Goal: Information Seeking & Learning: Learn about a topic

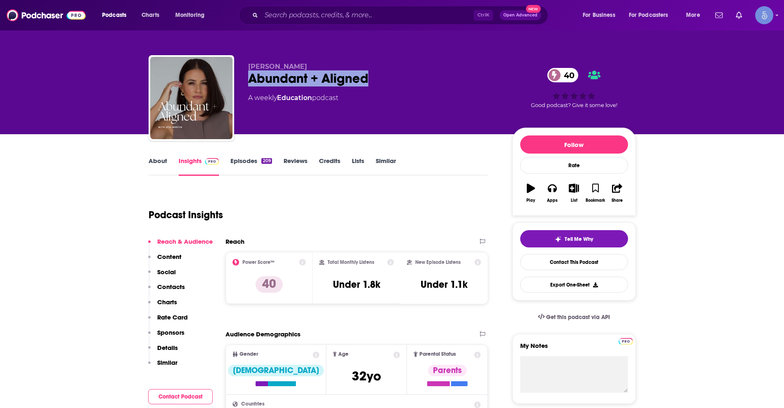
drag, startPoint x: 252, startPoint y: 79, endPoint x: 370, endPoint y: 83, distance: 118.2
click at [370, 83] on div "Abundant + Aligned 40" at bounding box center [373, 78] width 251 height 16
copy h2 "Abundant + Aligned"
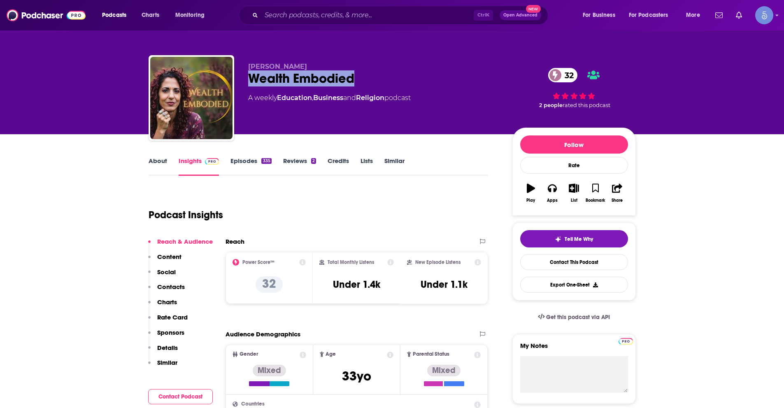
drag, startPoint x: 249, startPoint y: 76, endPoint x: 357, endPoint y: 72, distance: 108.3
click at [357, 72] on div "Wealth Embodied 32" at bounding box center [373, 78] width 251 height 16
copy h2 "Wealth Embodied"
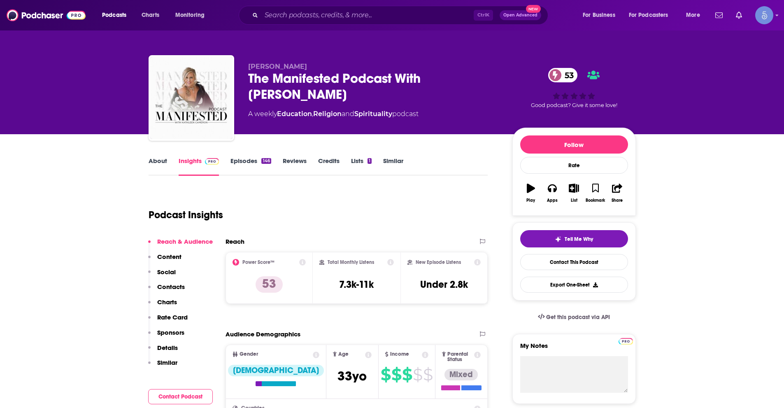
drag, startPoint x: 250, startPoint y: 77, endPoint x: 697, endPoint y: 143, distance: 452.1
click at [310, 98] on div "The Manifested Podcast With Kathleen Cameron 53" at bounding box center [373, 86] width 251 height 32
copy h2 "The Manifested Podcast With Kathleen Cameron"
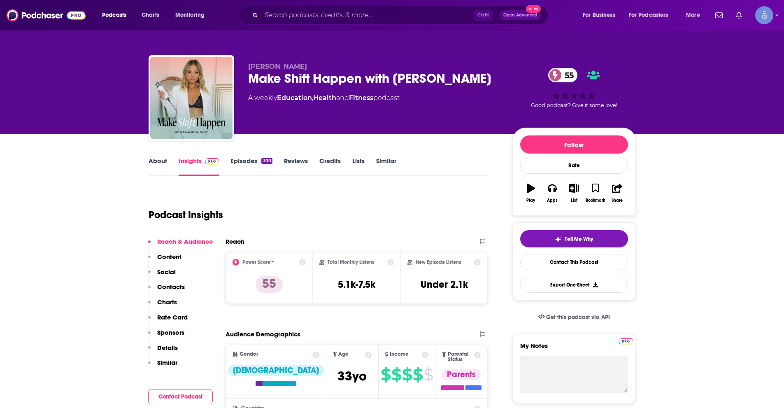
drag, startPoint x: 250, startPoint y: 80, endPoint x: 489, endPoint y: 84, distance: 239.3
click at [489, 84] on div "Make Shift Happen with Samantha Daily 55" at bounding box center [373, 78] width 251 height 16
copy h2 "Make Shift Happen with Samantha Daily"
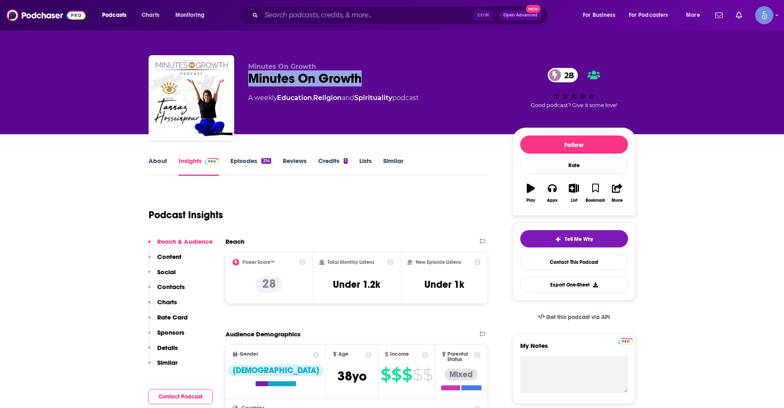
drag, startPoint x: 249, startPoint y: 75, endPoint x: 362, endPoint y: 75, distance: 113.6
click at [362, 75] on div "Minutes On Growth 28" at bounding box center [373, 78] width 251 height 16
copy h2 "Minutes On Growth"
click at [153, 160] on link "About" at bounding box center [158, 166] width 19 height 19
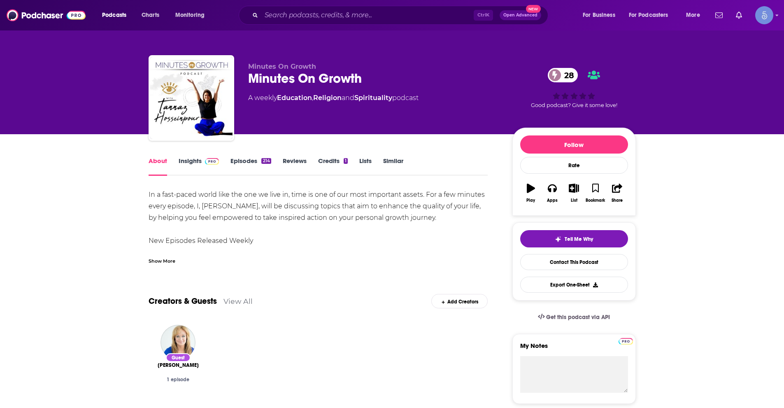
click at [194, 163] on link "Insights" at bounding box center [199, 166] width 41 height 19
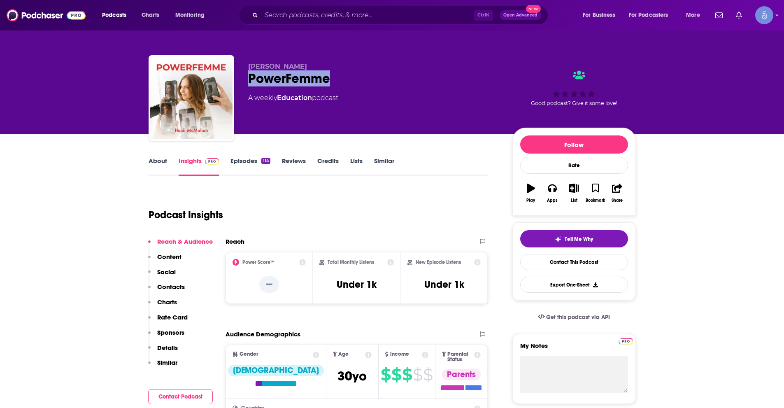
drag, startPoint x: 250, startPoint y: 77, endPoint x: 328, endPoint y: 82, distance: 77.6
click at [328, 82] on div "PowerFemme" at bounding box center [373, 78] width 251 height 16
copy h2 "PowerFemme"
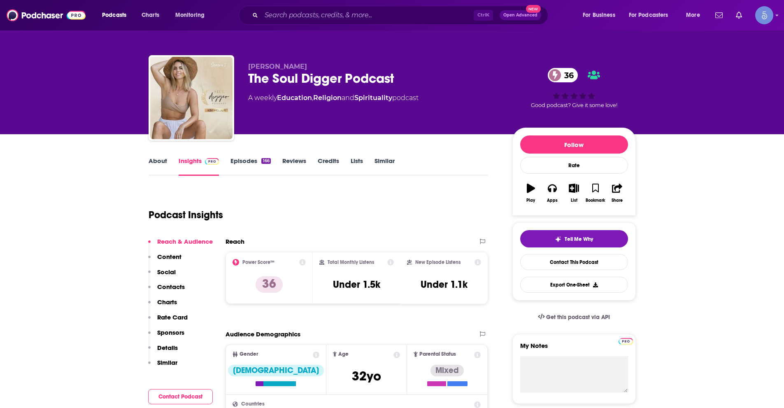
click at [157, 157] on link "About" at bounding box center [158, 166] width 19 height 19
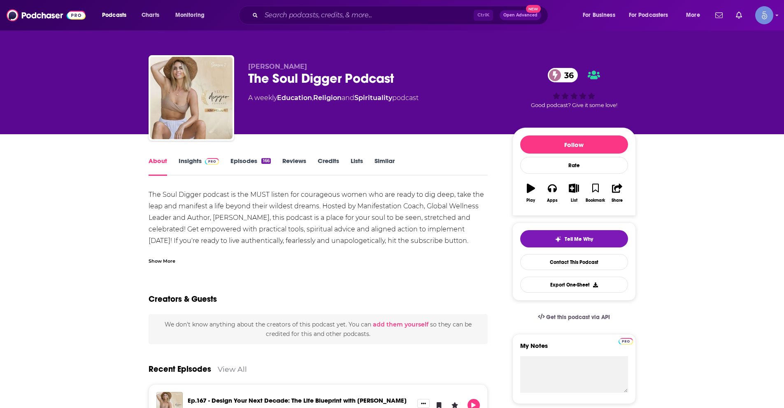
click at [186, 161] on link "Insights" at bounding box center [199, 166] width 41 height 19
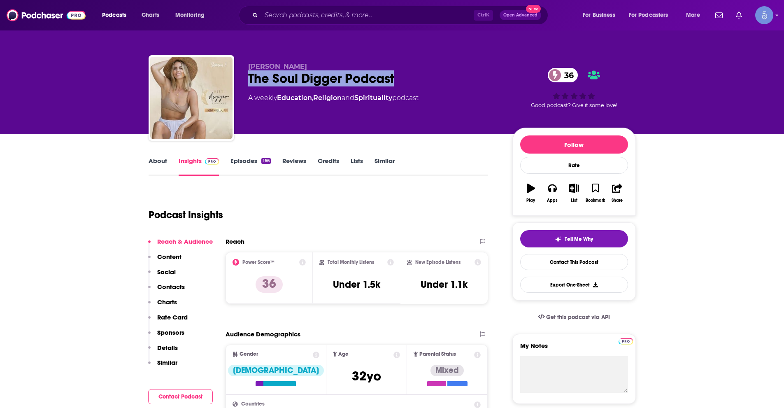
drag, startPoint x: 250, startPoint y: 77, endPoint x: 395, endPoint y: 78, distance: 145.4
click at [395, 78] on div "The Soul Digger Podcast 36" at bounding box center [373, 78] width 251 height 16
copy h2 "The Soul Digger Podcast"
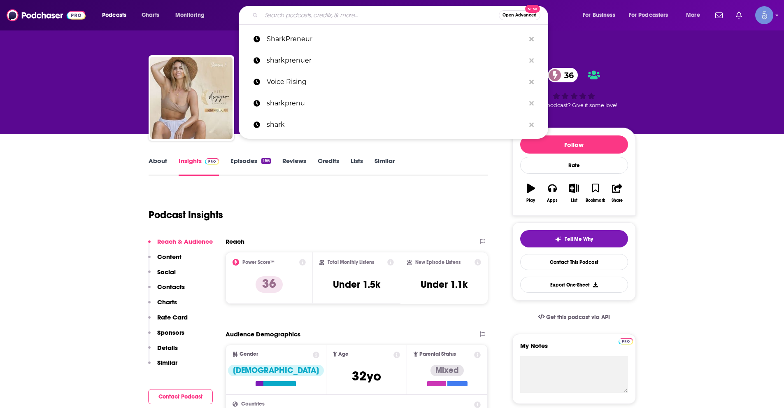
click at [338, 15] on input "Search podcasts, credits, & more..." at bounding box center [380, 15] width 238 height 13
paste input "The Grave Talks | Haunted, Paranormal & Supernatural"
type input "The Grave Talks | Haunted, Paranormal & Supernatural"
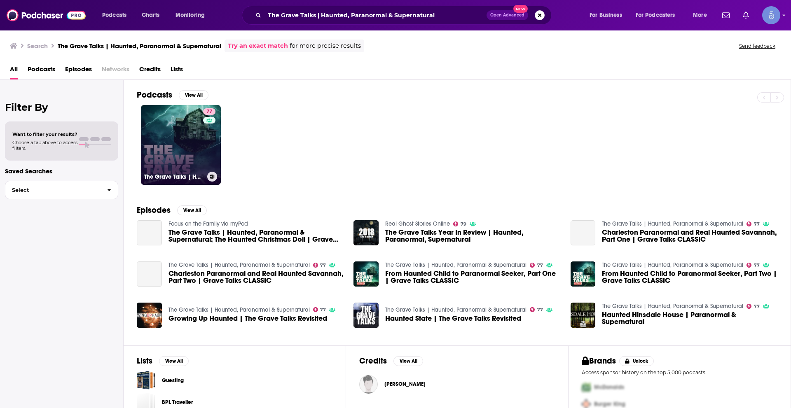
click at [167, 142] on link "77 The Grave Talks | Haunted, Paranormal & Supernatural" at bounding box center [181, 145] width 80 height 80
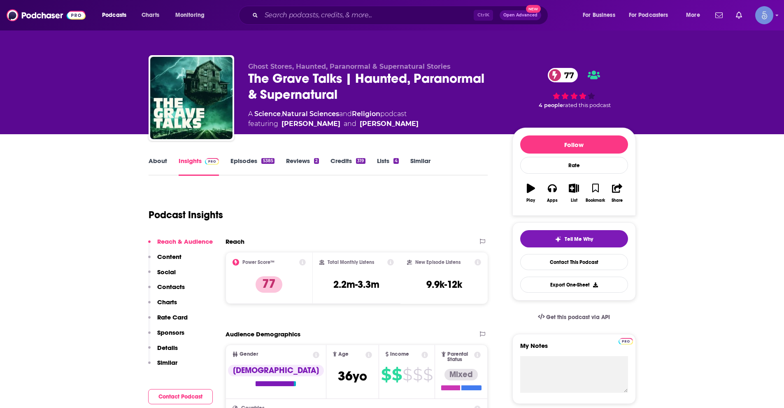
click at [420, 233] on div "Podcast Insights" at bounding box center [319, 213] width 340 height 49
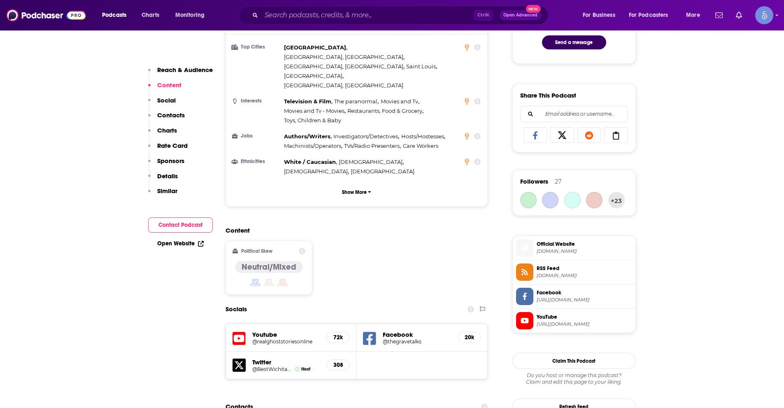
scroll to position [576, 0]
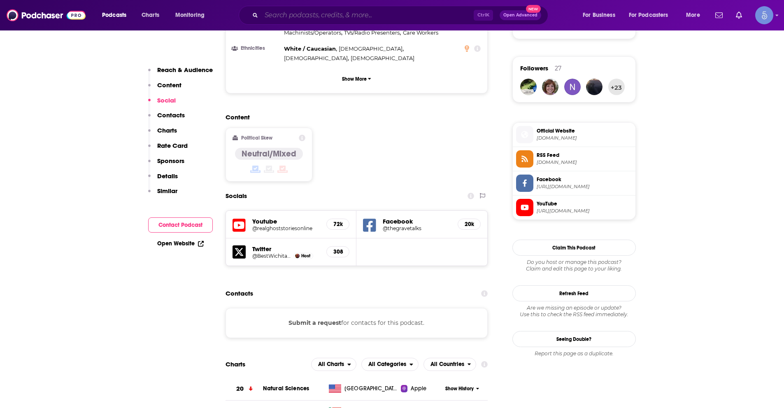
click at [289, 13] on input "Search podcasts, credits, & more..." at bounding box center [367, 15] width 212 height 13
paste input "Ghosted! by Roz Hernandez"
type input "Ghosted! by Roz Hernandez"
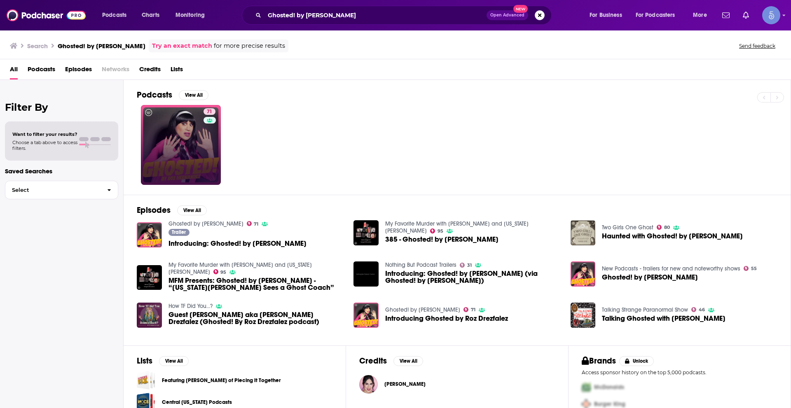
click at [145, 166] on link "71" at bounding box center [181, 145] width 80 height 80
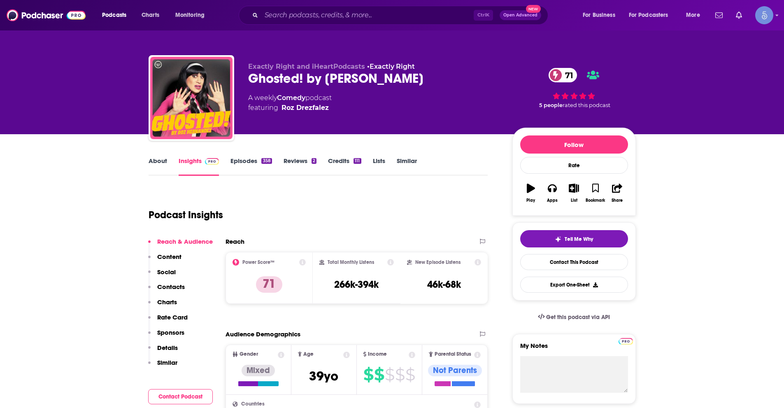
click at [155, 157] on link "About" at bounding box center [158, 166] width 19 height 19
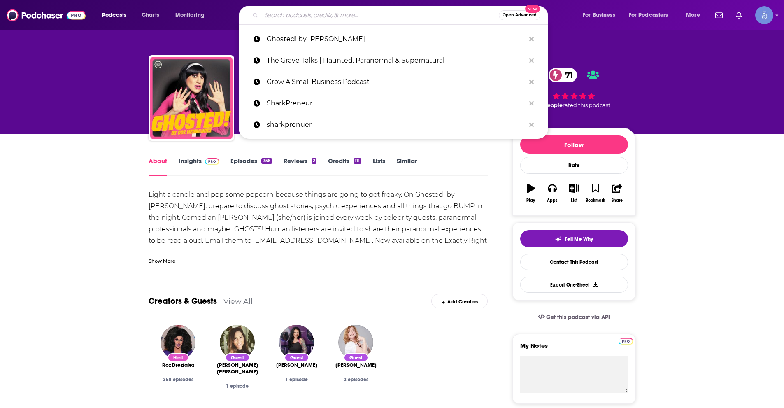
click at [319, 14] on input "Search podcasts, credits, & more..." at bounding box center [380, 15] width 238 height 13
paste input "The Grave Talks | Haunted, Paranormal & Supernatural"
type input "The Grave Talks | Haunted, Paranormal & Supernatural"
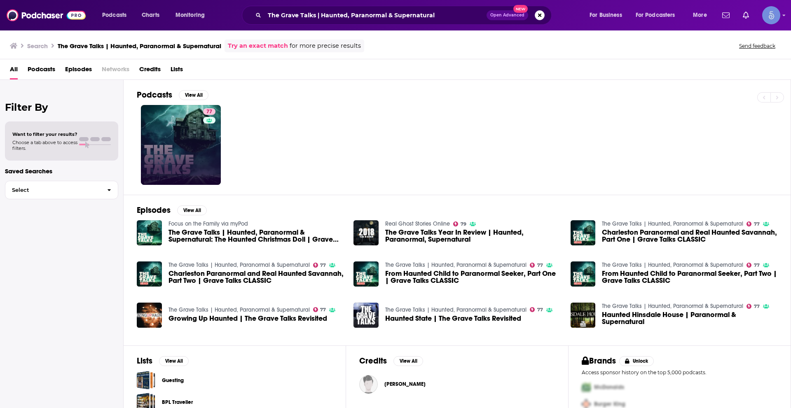
click at [189, 133] on link "77" at bounding box center [181, 145] width 80 height 80
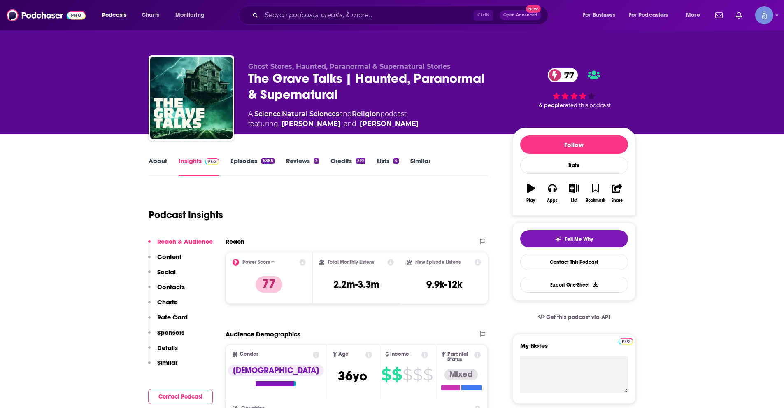
click at [164, 163] on link "About" at bounding box center [158, 166] width 19 height 19
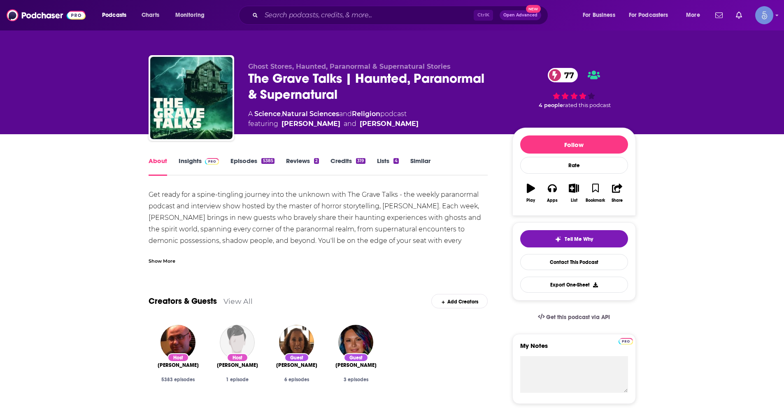
click at [166, 254] on div "Show More" at bounding box center [319, 258] width 340 height 14
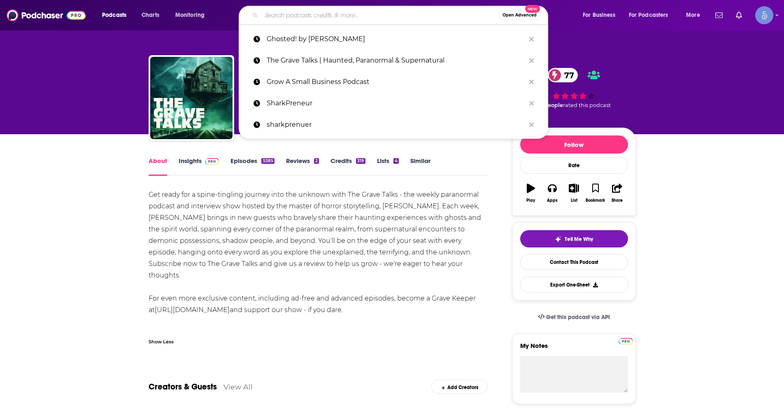
click at [280, 17] on input "Search podcasts, credits, & more..." at bounding box center [380, 15] width 238 height 13
paste input "The Paranormal Podcast"
type input "The Paranormal Podcast"
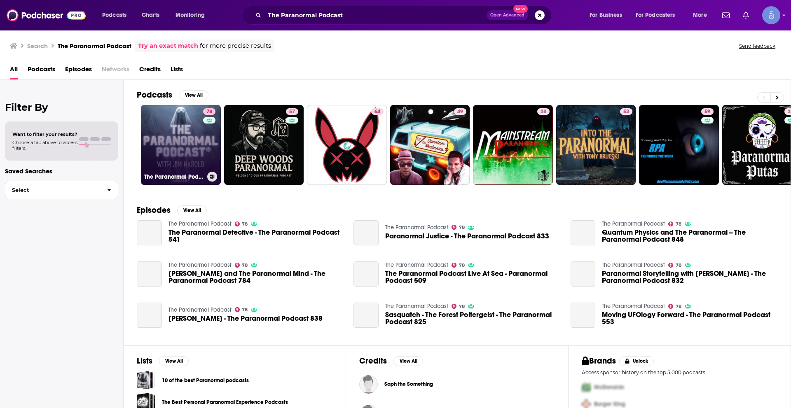
click at [198, 150] on link "78 The Paranormal Podcast" at bounding box center [181, 145] width 80 height 80
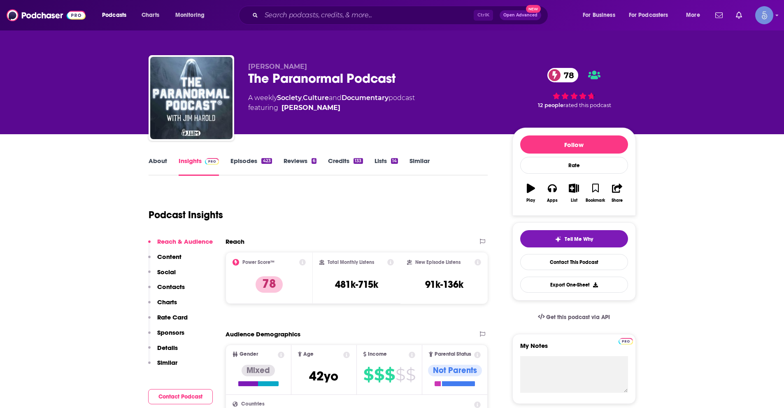
click at [157, 161] on link "About" at bounding box center [158, 166] width 19 height 19
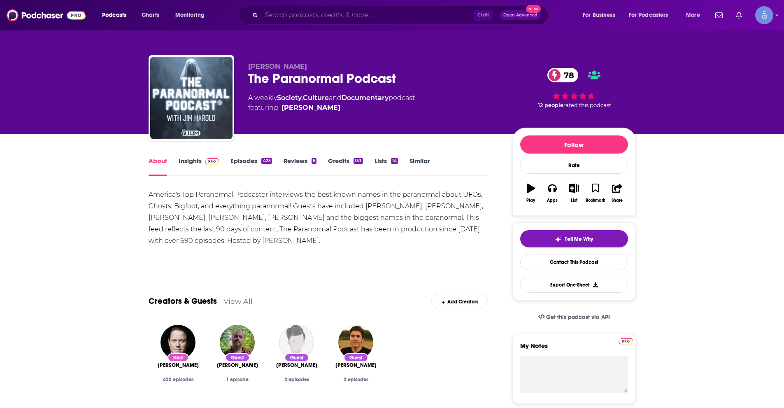
click at [338, 15] on input "Search podcasts, credits, & more..." at bounding box center [367, 15] width 212 height 13
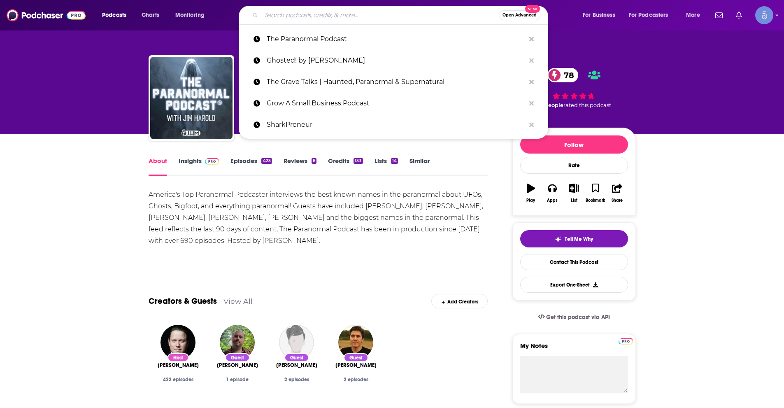
paste input "Weird Studies"
type input "Weird Studies"
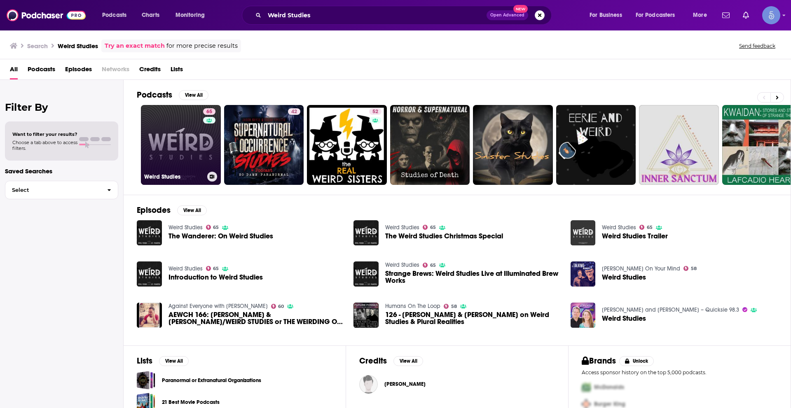
click at [191, 146] on link "65 Weird Studies" at bounding box center [181, 145] width 80 height 80
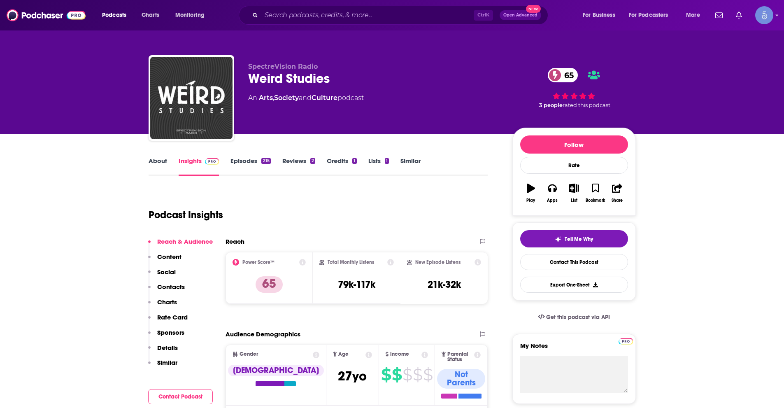
click at [155, 162] on link "About" at bounding box center [158, 166] width 19 height 19
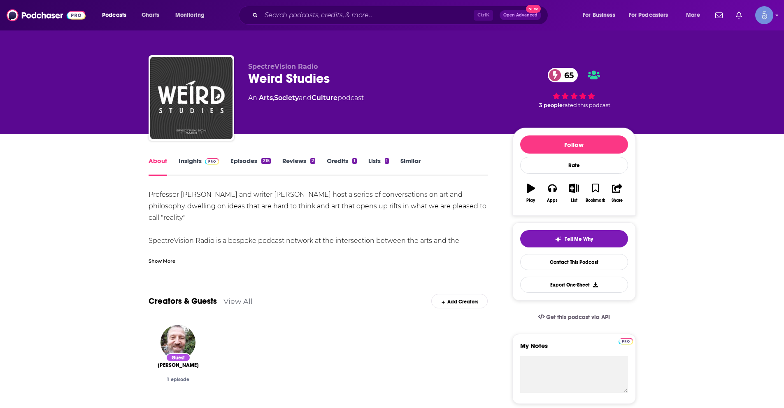
click at [166, 257] on div "Show More" at bounding box center [162, 261] width 27 height 8
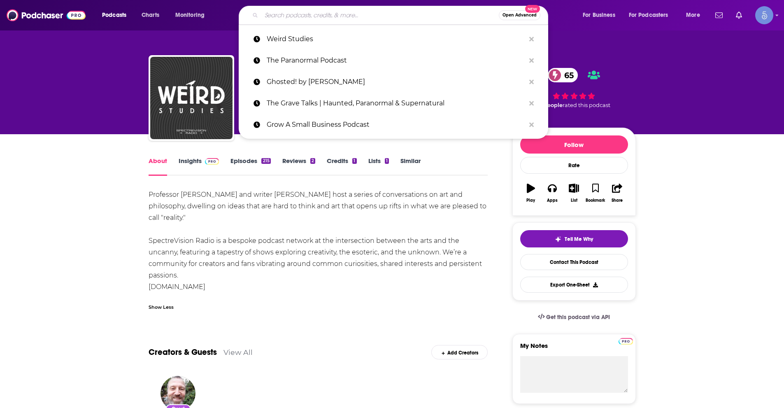
click at [303, 14] on input "Search podcasts, credits, & more..." at bounding box center [380, 15] width 238 height 13
paste input "Weird Studies"
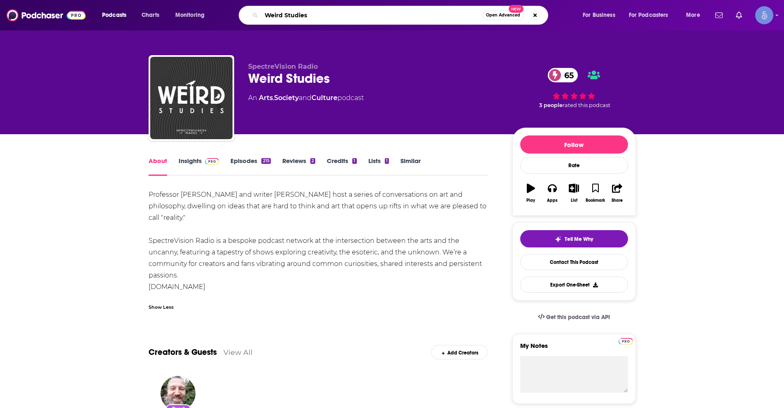
type input "Weird Studies"
click at [191, 163] on link "Insights" at bounding box center [199, 166] width 41 height 19
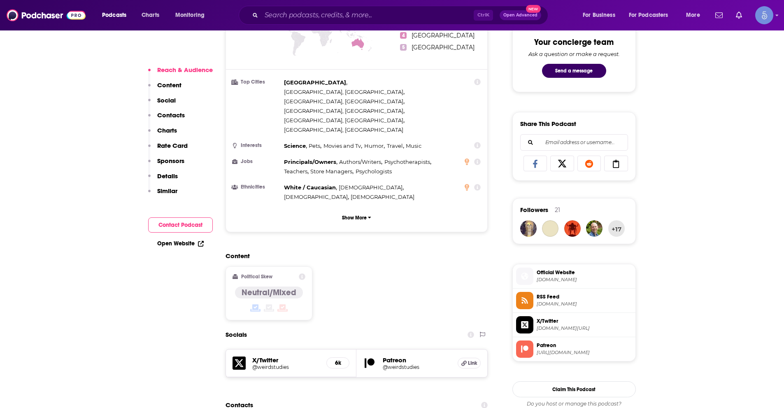
scroll to position [535, 0]
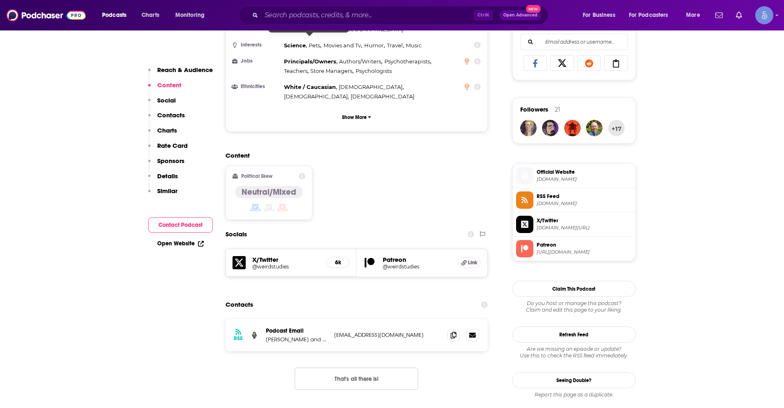
click at [307, 22] on div "Ctrl K Open Advanced New" at bounding box center [394, 15] width 310 height 19
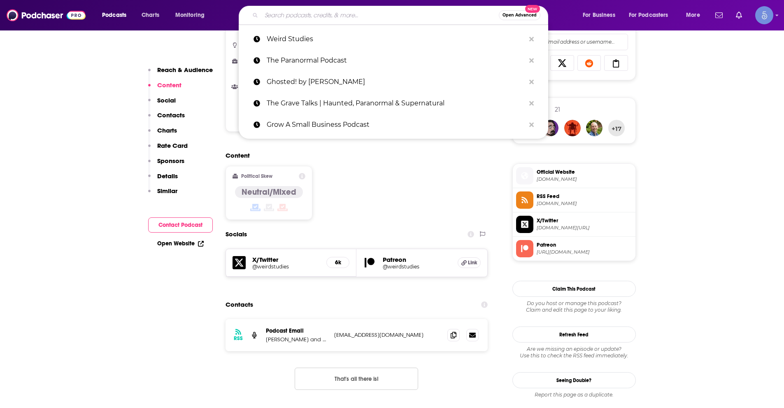
click at [308, 12] on input "Search podcasts, credits, & more..." at bounding box center [380, 15] width 238 height 13
paste input "Hermitix"
type input "Hermitix"
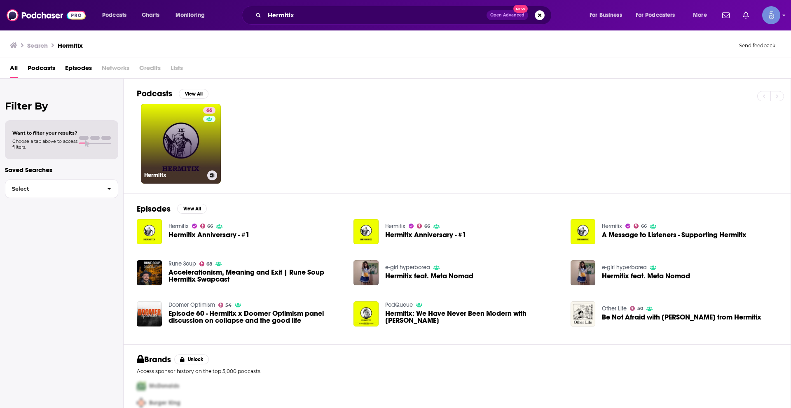
click at [218, 144] on link "66 Hermitix" at bounding box center [181, 144] width 80 height 80
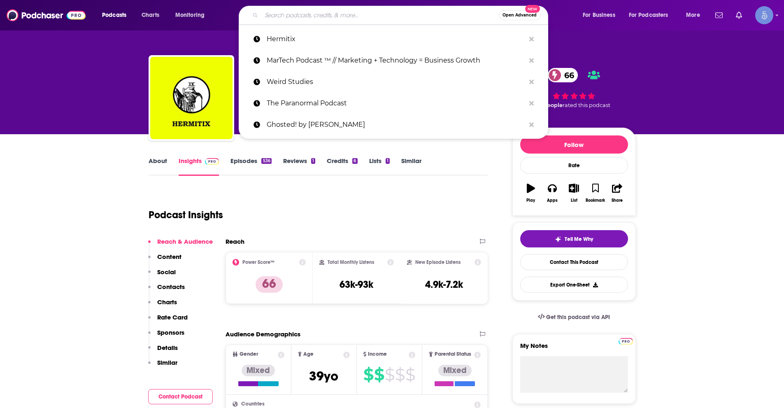
click at [299, 11] on input "Search podcasts, credits, & more..." at bounding box center [380, 15] width 238 height 13
paste input "REAL PARANORMAL ACTIVITY - THE PODCAST/NETWORK"
type input "REAL PARANORMAL ACTIVITY - THE PODCAST/NETWORK"
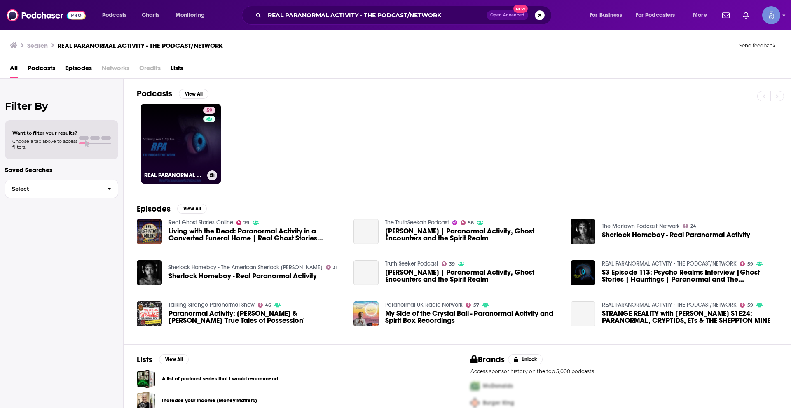
click at [165, 127] on link "59 REAL PARANORMAL ACTIVITY - THE PODCAST/NETWORK" at bounding box center [181, 144] width 80 height 80
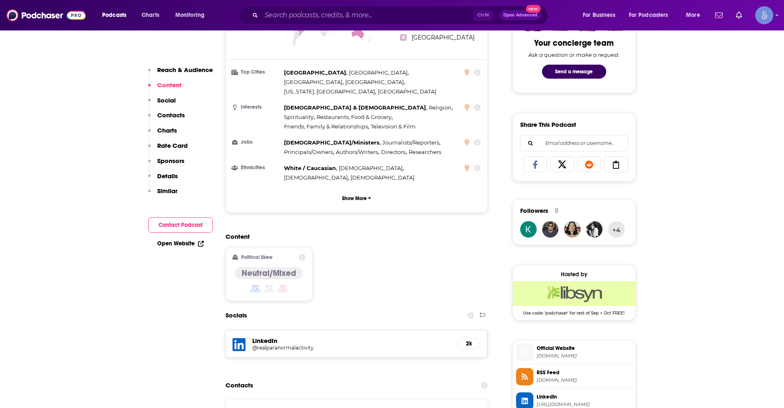
scroll to position [535, 0]
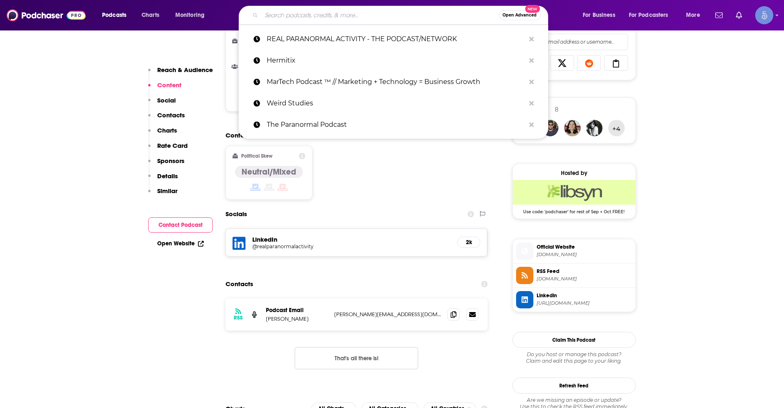
click at [319, 18] on input "Search podcasts, credits, & more..." at bounding box center [380, 15] width 238 height 13
paste input "Paranormal Portal"
type input "Paranormal Portal"
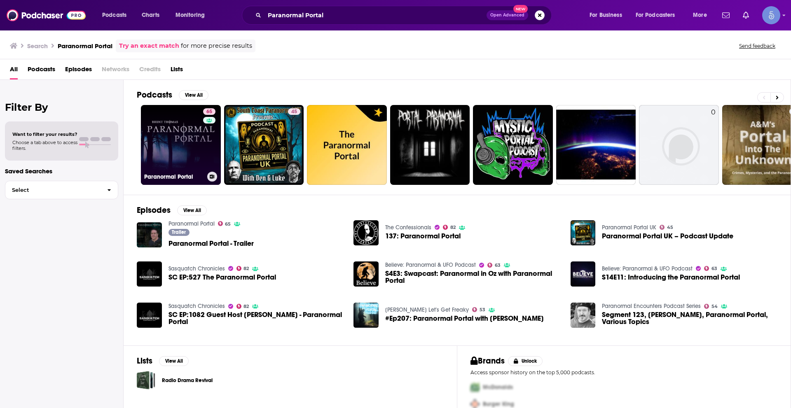
click at [188, 151] on link "65 Paranormal Portal" at bounding box center [181, 145] width 80 height 80
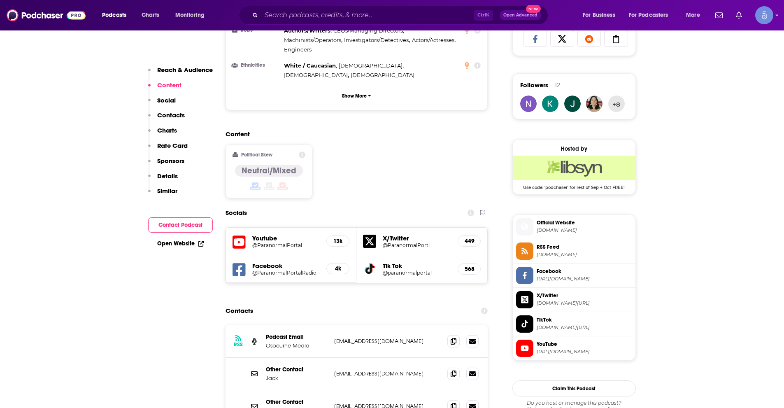
scroll to position [576, 0]
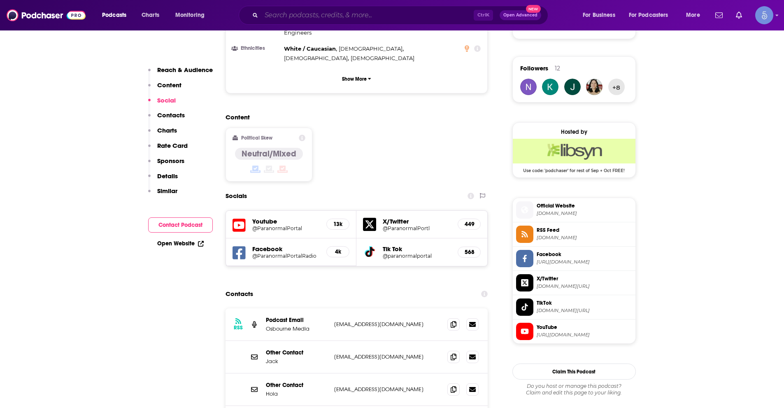
click at [329, 16] on input "Search podcasts, credits, & more..." at bounding box center [367, 15] width 212 height 13
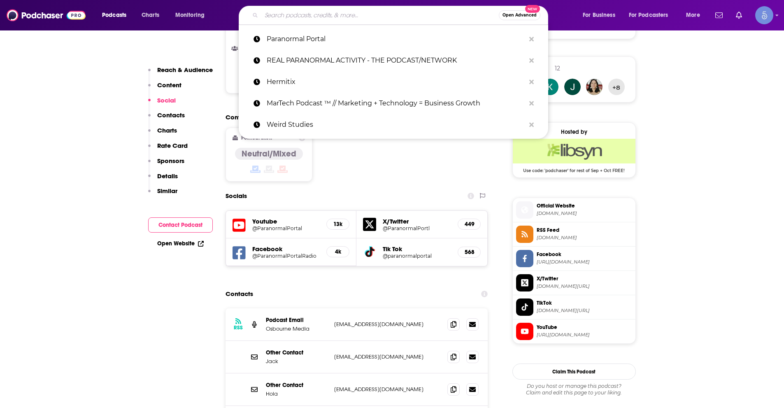
paste input "Our Paranormal Afterlife : Finding Proof of Life After Death"
type input "Our Paranormal Afterlife : Finding Proof of Life After Death"
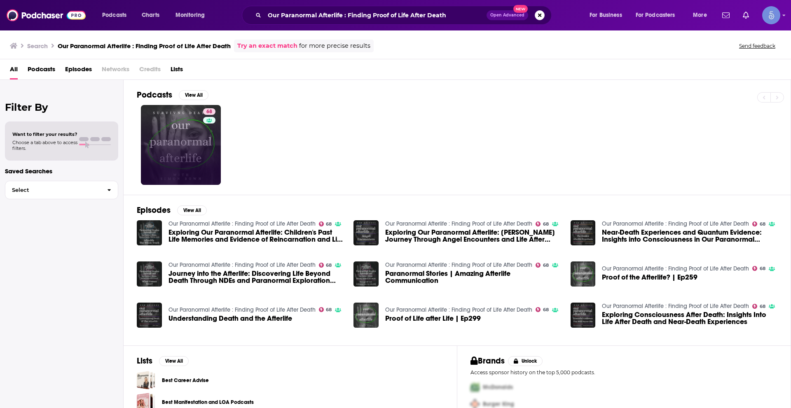
click at [192, 142] on link "68" at bounding box center [181, 145] width 80 height 80
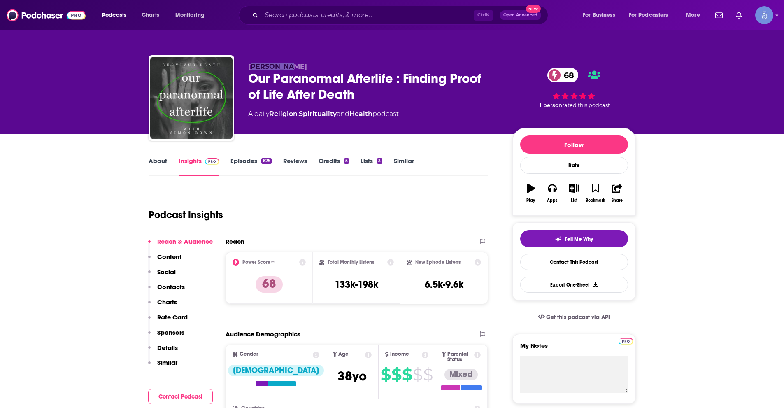
drag, startPoint x: 294, startPoint y: 65, endPoint x: 252, endPoint y: 65, distance: 41.2
click at [252, 65] on p "Simon Bown" at bounding box center [373, 67] width 251 height 8
click at [252, 65] on span "Simon Bown" at bounding box center [277, 67] width 59 height 8
drag, startPoint x: 248, startPoint y: 65, endPoint x: 291, endPoint y: 65, distance: 42.4
click at [291, 65] on span "Simon Bown" at bounding box center [277, 67] width 59 height 8
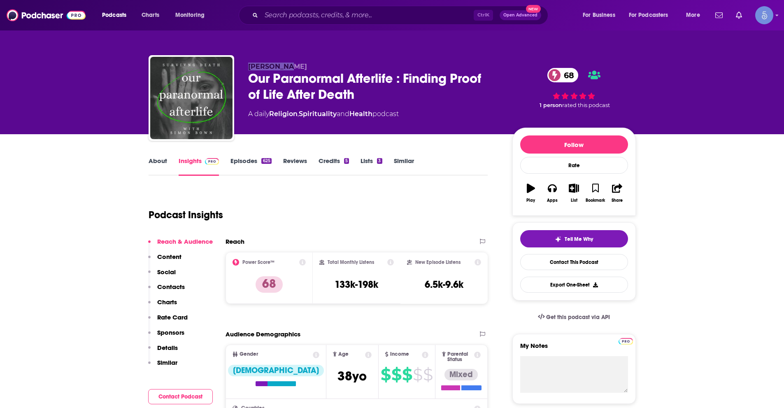
copy span "Simon Bown"
click at [336, 15] on input "Search podcasts, credits, & more..." at bounding box center [367, 15] width 212 height 13
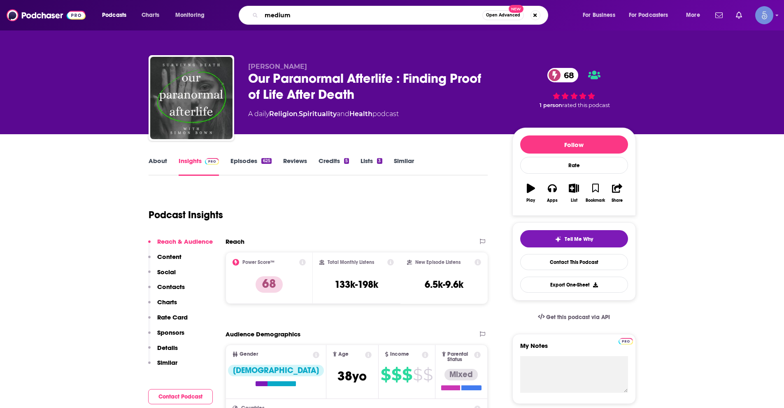
type input "mediums"
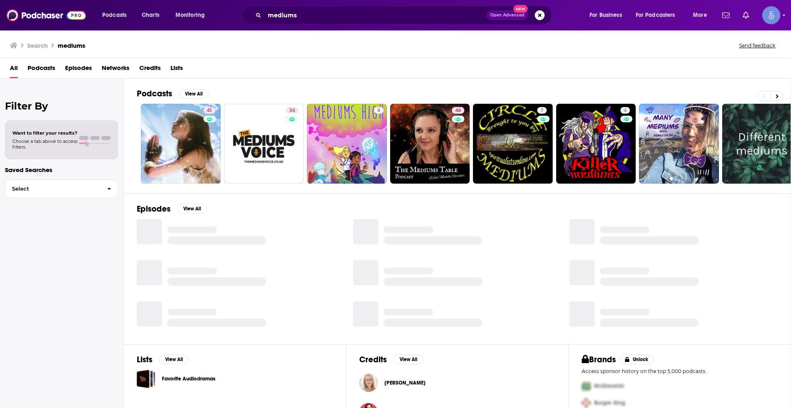
click at [33, 66] on span "Podcasts" at bounding box center [42, 69] width 28 height 17
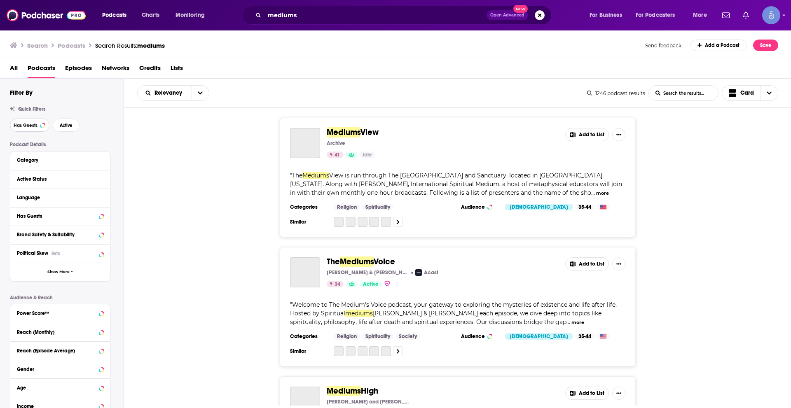
click at [23, 128] on span "Has Guests" at bounding box center [26, 125] width 24 height 5
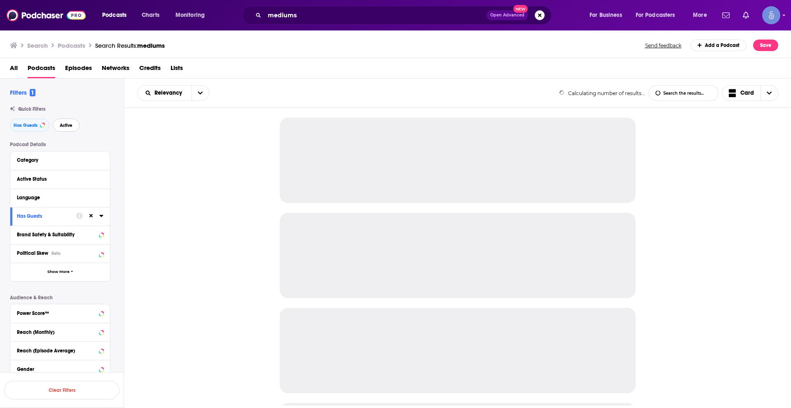
click at [67, 124] on span "Active" at bounding box center [66, 125] width 13 height 5
click at [100, 198] on icon at bounding box center [101, 197] width 4 height 7
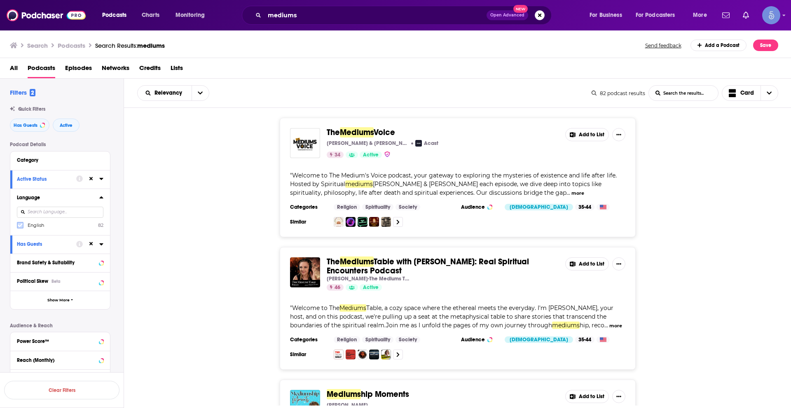
click at [21, 226] on icon at bounding box center [20, 226] width 5 height 4
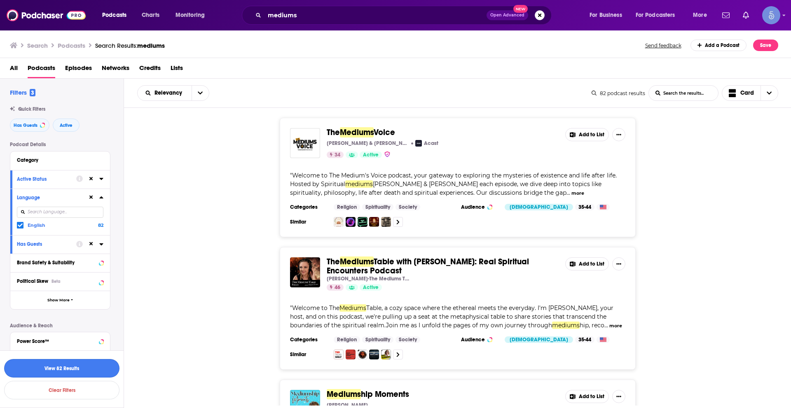
click at [81, 367] on button "View 82 Results" at bounding box center [61, 368] width 115 height 19
click at [21, 128] on button "Has Guests" at bounding box center [30, 125] width 40 height 13
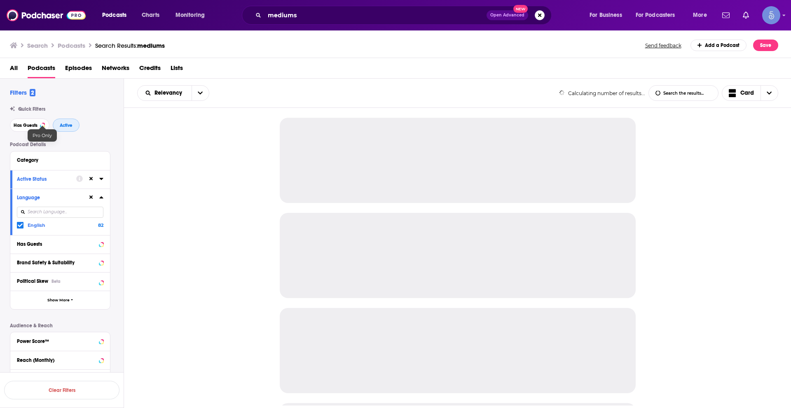
click at [65, 125] on span "Active" at bounding box center [66, 125] width 13 height 5
click at [91, 195] on icon at bounding box center [91, 197] width 4 height 5
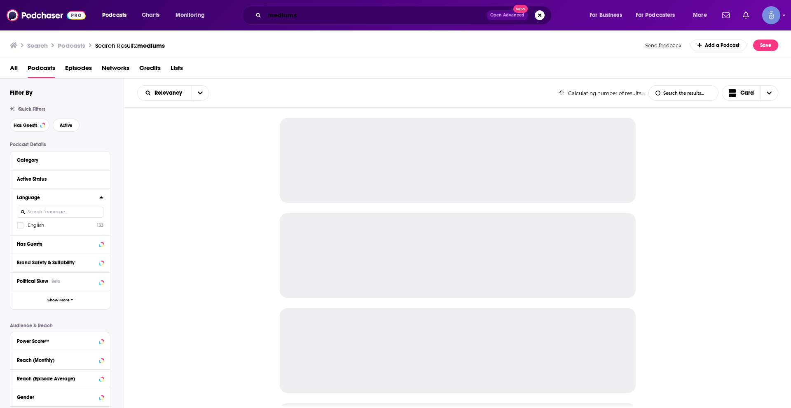
click at [285, 18] on input "mediums" at bounding box center [375, 15] width 222 height 13
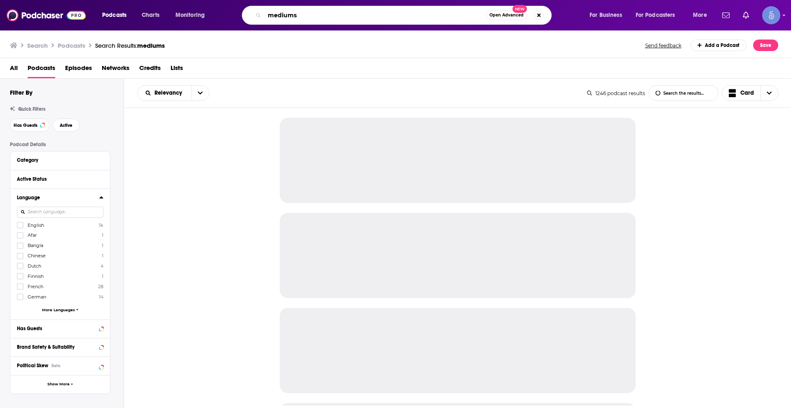
click at [284, 18] on input "mediums" at bounding box center [374, 15] width 221 height 13
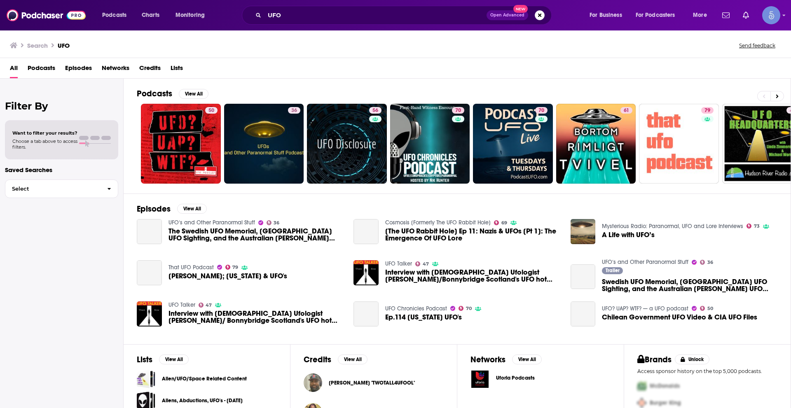
click at [42, 68] on span "Podcasts" at bounding box center [42, 69] width 28 height 17
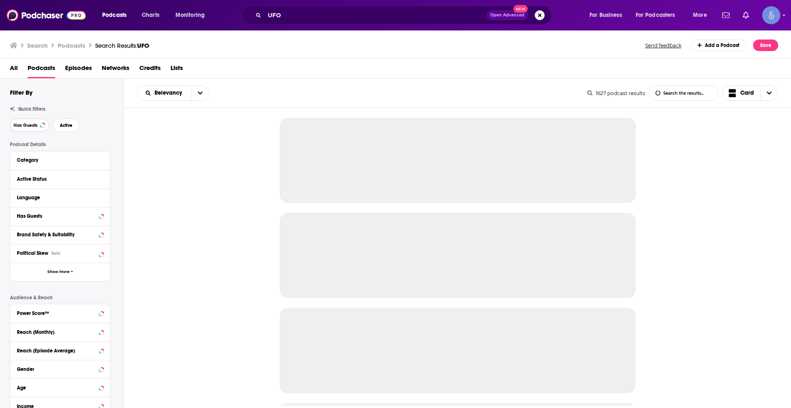
click at [37, 121] on button "Has Guests" at bounding box center [30, 125] width 40 height 13
click at [60, 123] on span "Active" at bounding box center [66, 125] width 13 height 5
click at [103, 196] on icon at bounding box center [101, 197] width 4 height 7
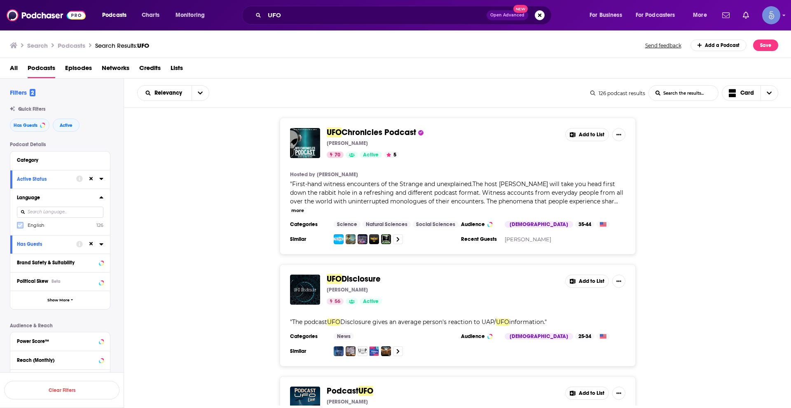
click at [22, 226] on icon at bounding box center [20, 225] width 5 height 5
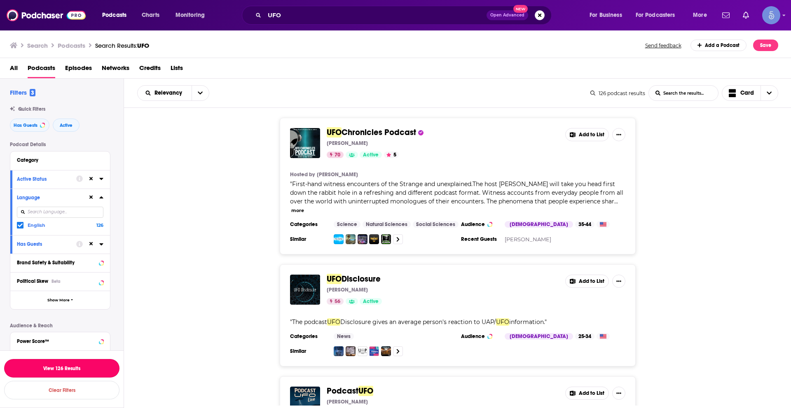
click at [93, 364] on button "View 126 Results" at bounding box center [61, 368] width 115 height 19
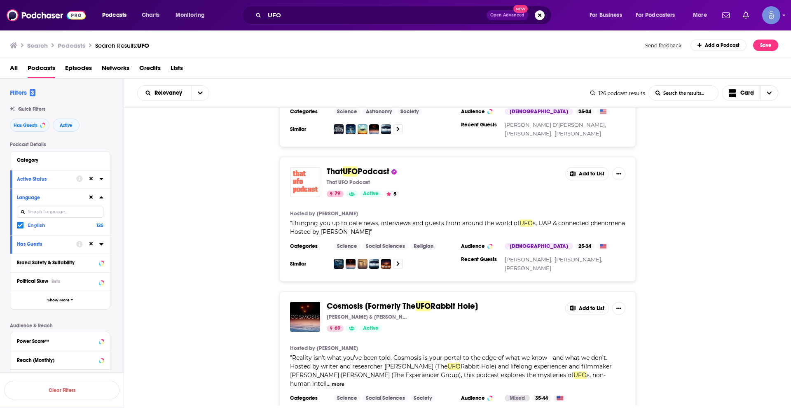
scroll to position [412, 0]
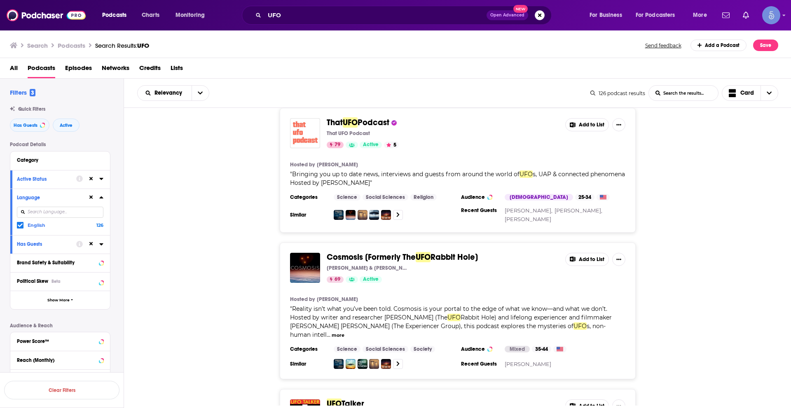
click at [344, 332] on button "more" at bounding box center [337, 335] width 13 height 7
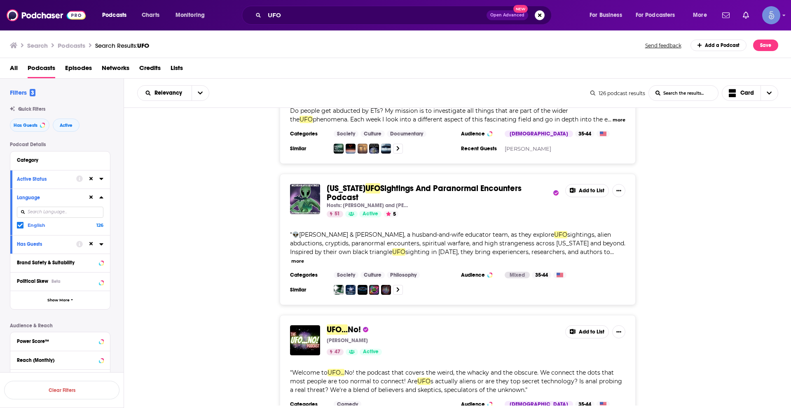
scroll to position [947, 0]
click at [38, 118] on div "Quick Filters Has Guests Active" at bounding box center [67, 119] width 114 height 26
click at [38, 121] on button "Has Guests" at bounding box center [30, 125] width 40 height 13
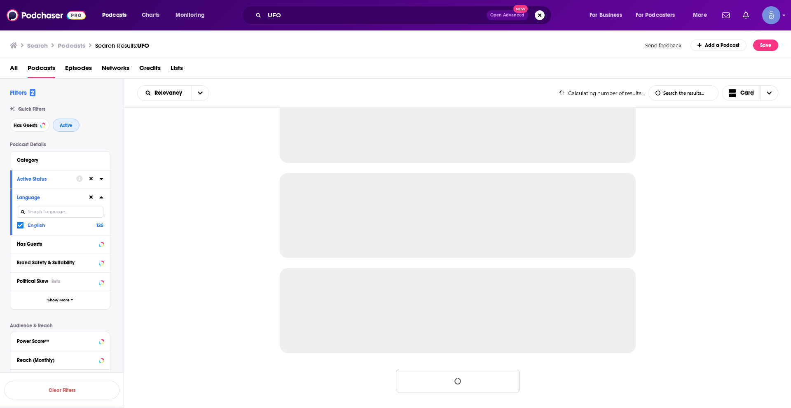
click at [76, 123] on button "Active" at bounding box center [66, 125] width 27 height 13
click at [94, 198] on div at bounding box center [96, 197] width 16 height 10
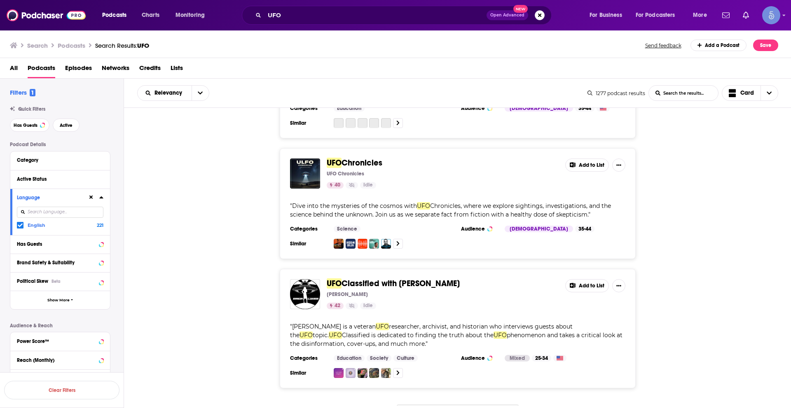
click at [90, 194] on div at bounding box center [96, 197] width 16 height 10
click at [269, 16] on input "UFO" at bounding box center [375, 15] width 222 height 13
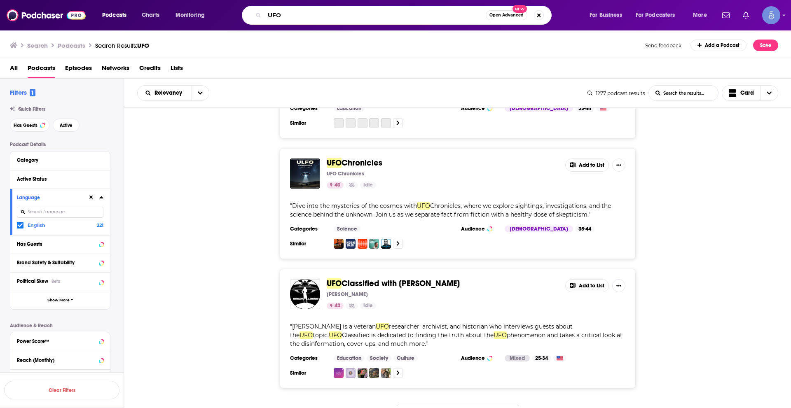
click at [269, 16] on input "UFO" at bounding box center [374, 15] width 221 height 13
click at [301, 15] on input "UFO" at bounding box center [374, 15] width 221 height 13
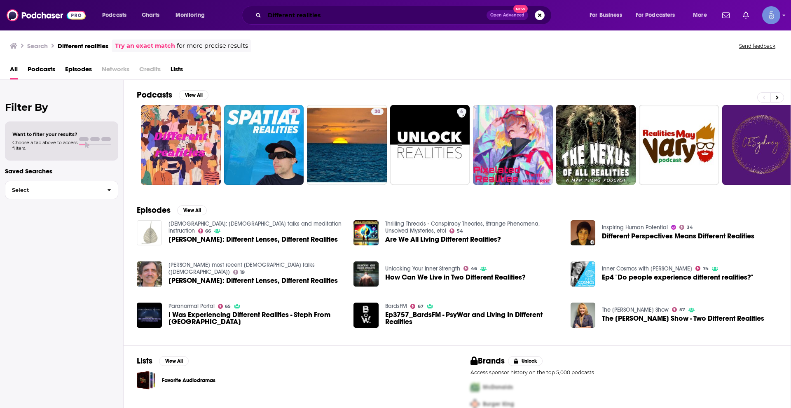
click at [294, 14] on input "Different realities" at bounding box center [375, 15] width 222 height 13
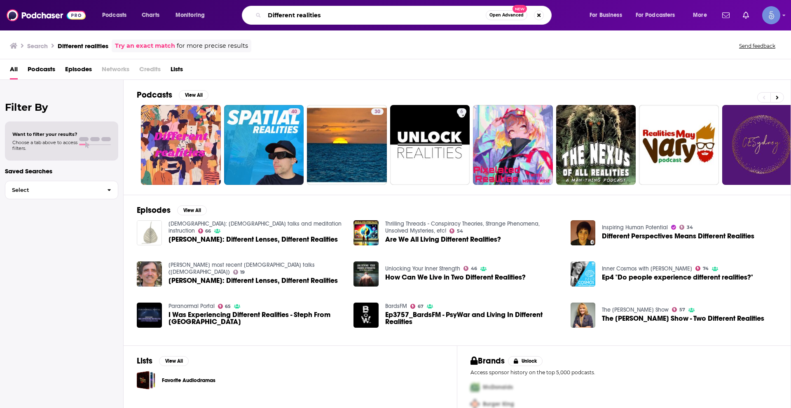
click at [294, 14] on input "Different realities" at bounding box center [374, 15] width 221 height 13
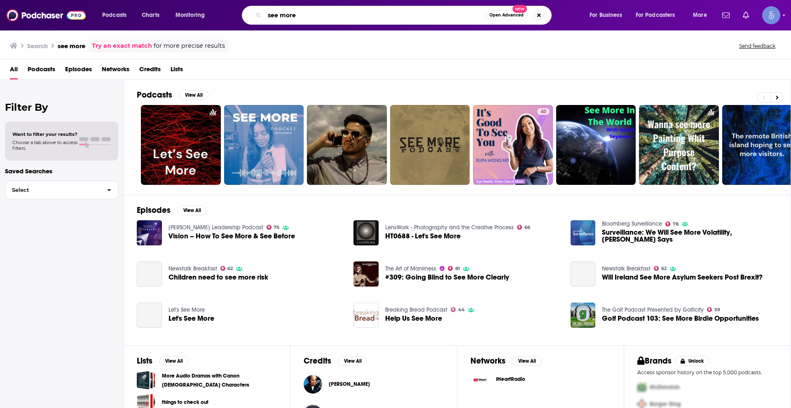
click at [292, 13] on input "see more" at bounding box center [374, 15] width 221 height 13
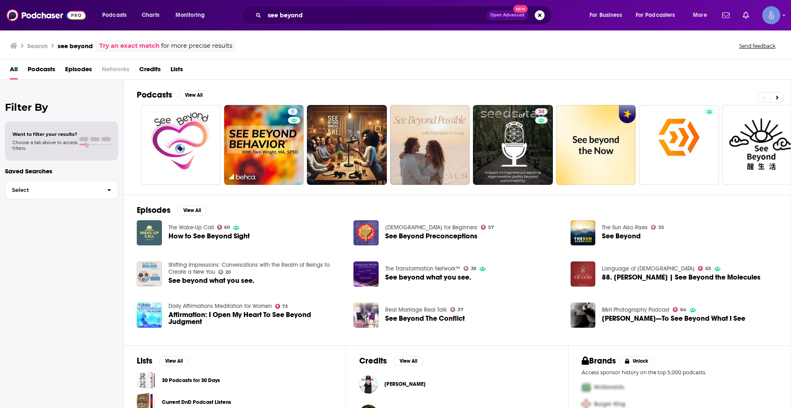
click at [42, 68] on span "Podcasts" at bounding box center [42, 71] width 28 height 17
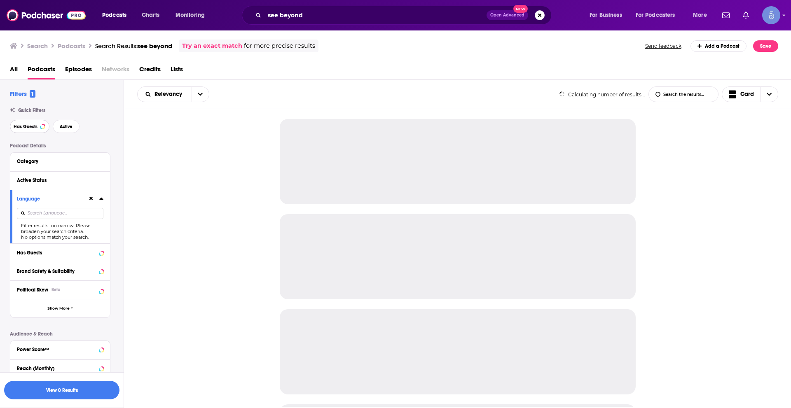
click at [36, 126] on span "Has Guests" at bounding box center [26, 126] width 24 height 5
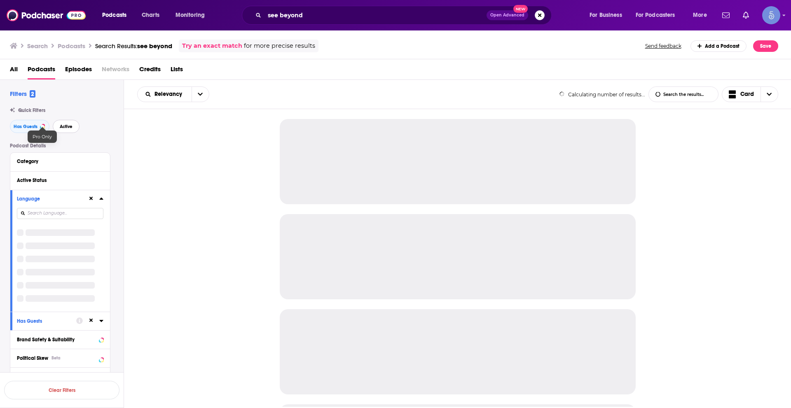
click at [67, 127] on span "Active" at bounding box center [66, 126] width 13 height 5
click at [91, 197] on icon at bounding box center [91, 198] width 4 height 5
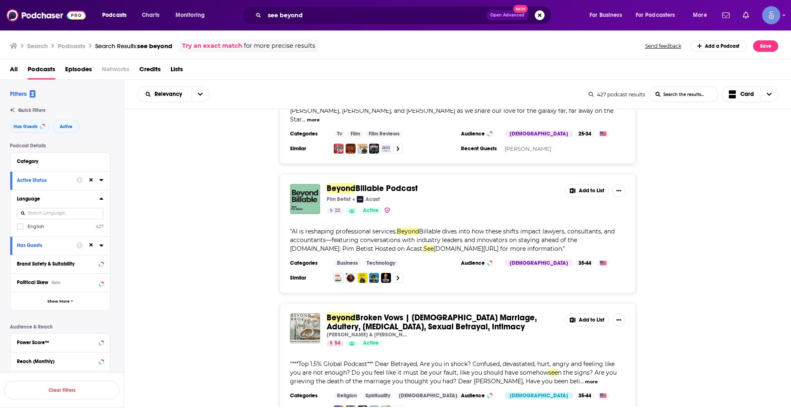
scroll to position [2942, 0]
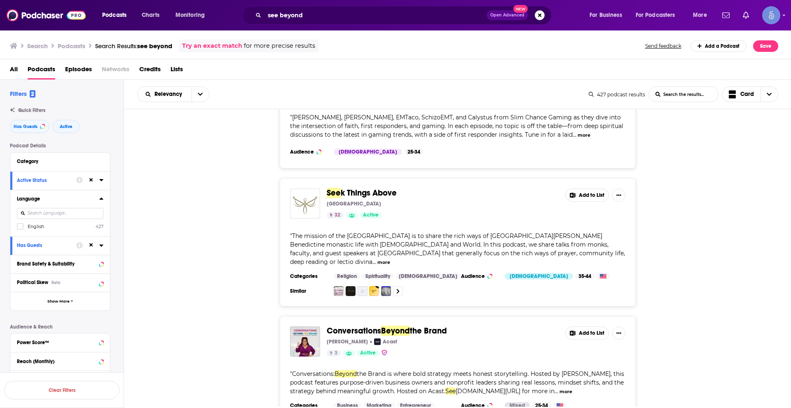
scroll to position [6151, 0]
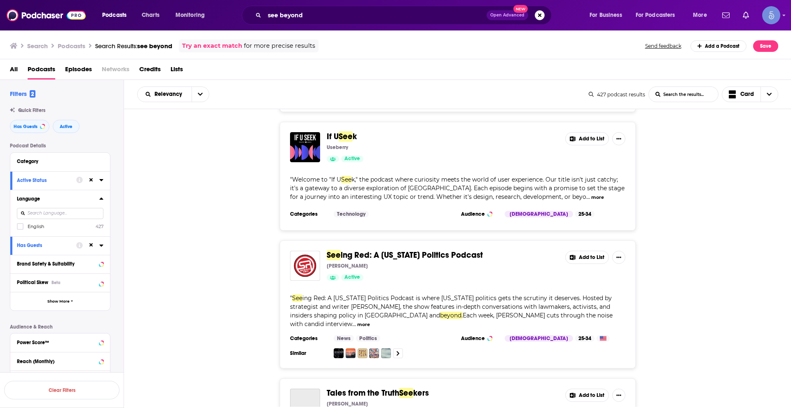
scroll to position [9366, 0]
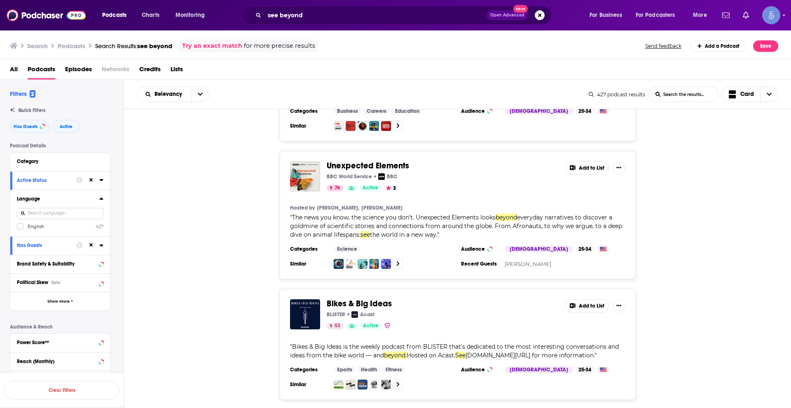
scroll to position [10931, 0]
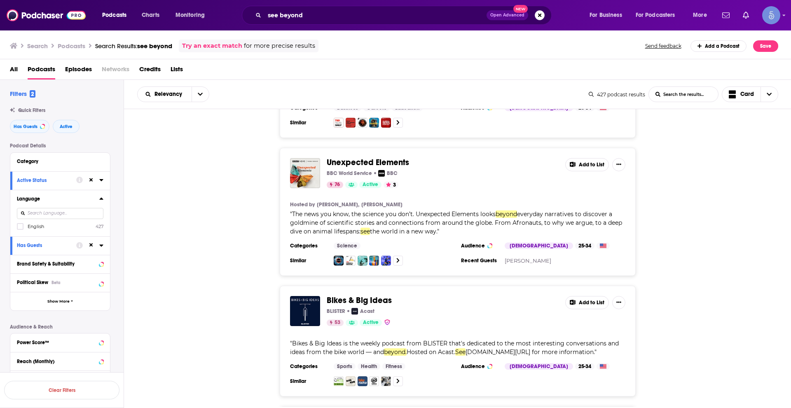
click at [92, 178] on icon at bounding box center [91, 179] width 4 height 5
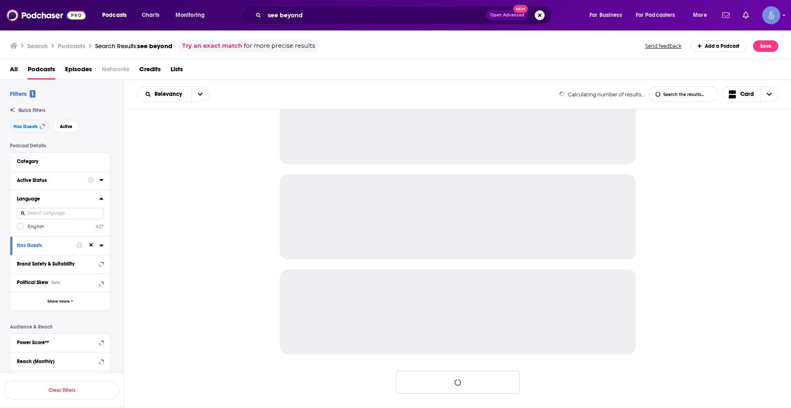
scroll to position [706, 0]
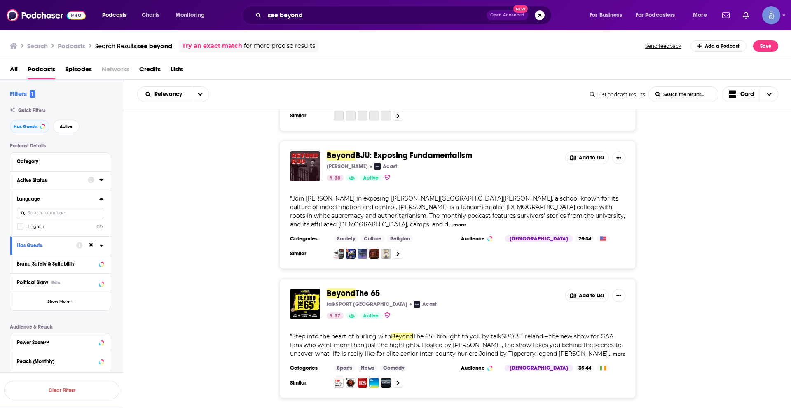
click at [91, 244] on icon at bounding box center [91, 245] width 4 height 5
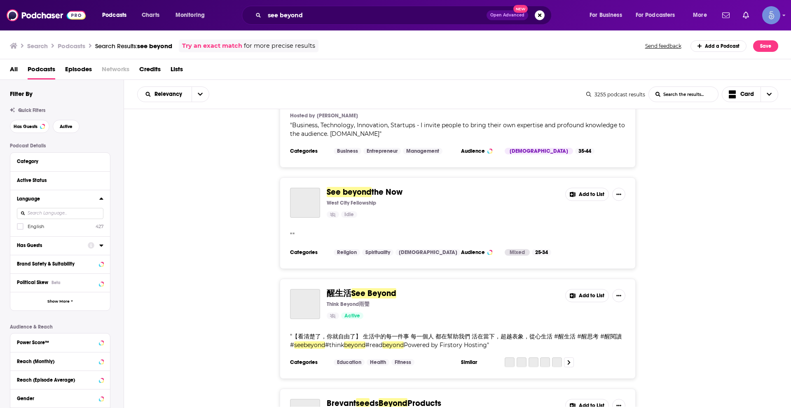
scroll to position [2351, 0]
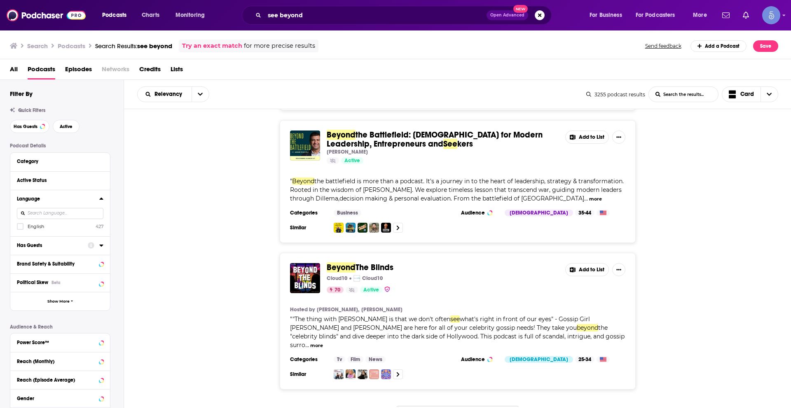
click at [315, 43] on span "for more precise results" at bounding box center [279, 45] width 71 height 9
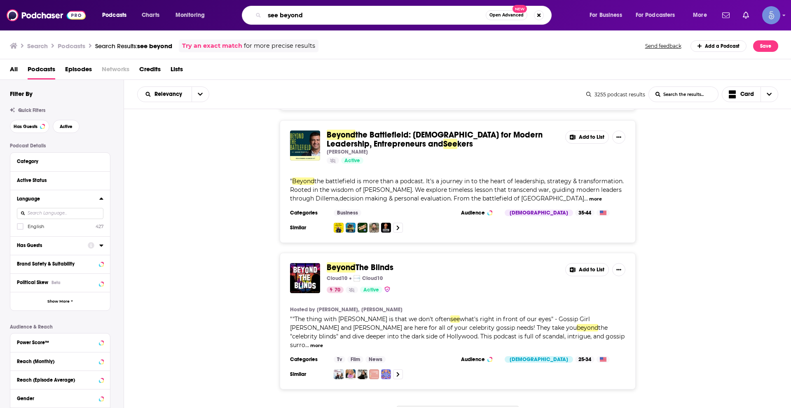
click at [320, 19] on input "see beyond" at bounding box center [374, 15] width 221 height 13
click at [321, 19] on input "see beyond" at bounding box center [374, 15] width 221 height 13
click at [322, 18] on input "see beyond" at bounding box center [374, 15] width 221 height 13
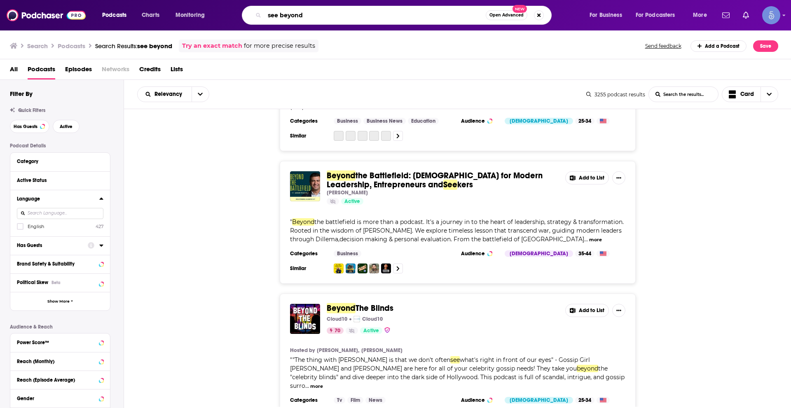
scroll to position [2309, 0]
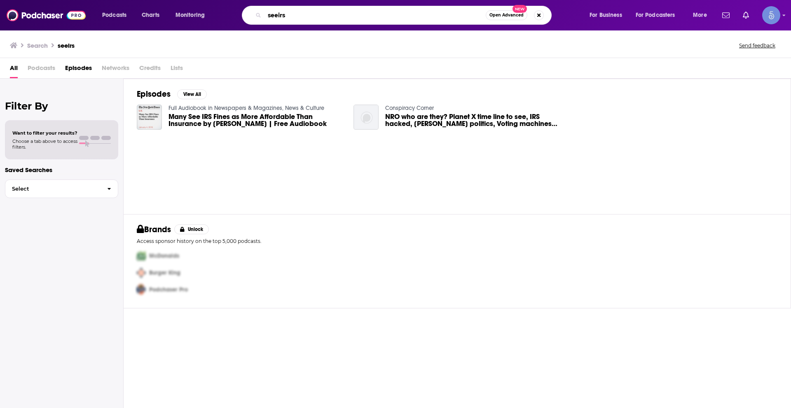
click at [281, 13] on input "seeirs" at bounding box center [374, 15] width 221 height 13
click at [308, 15] on input "seers" at bounding box center [374, 15] width 221 height 13
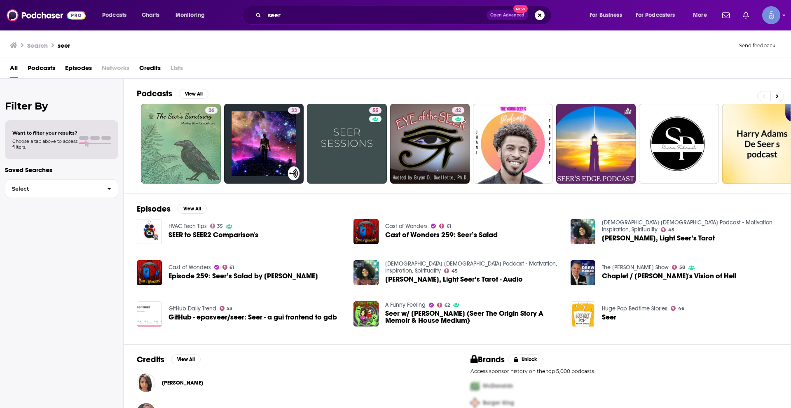
click at [47, 62] on span "Podcasts" at bounding box center [42, 69] width 28 height 17
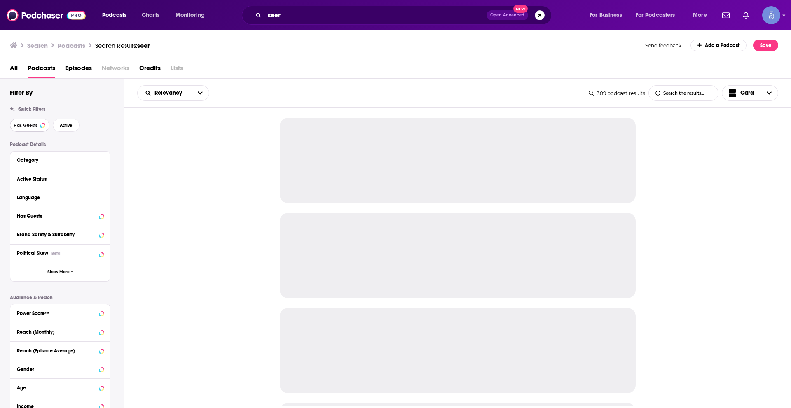
click at [37, 123] on span "Has Guests" at bounding box center [26, 125] width 24 height 5
click at [67, 121] on button "Active" at bounding box center [66, 125] width 27 height 13
click at [102, 198] on icon at bounding box center [101, 197] width 4 height 2
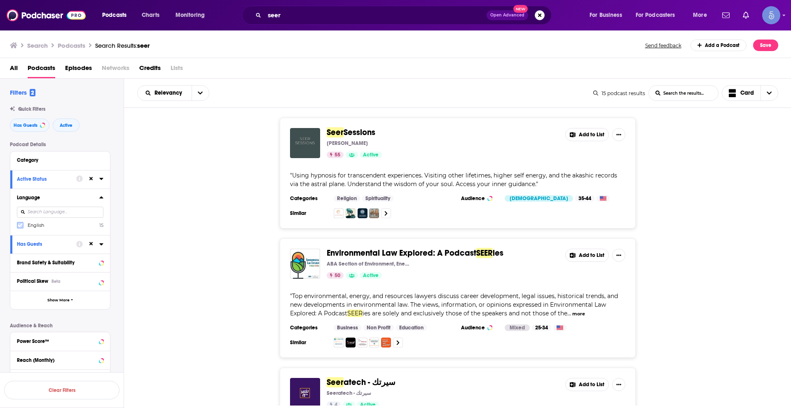
click at [19, 224] on icon at bounding box center [20, 225] width 5 height 5
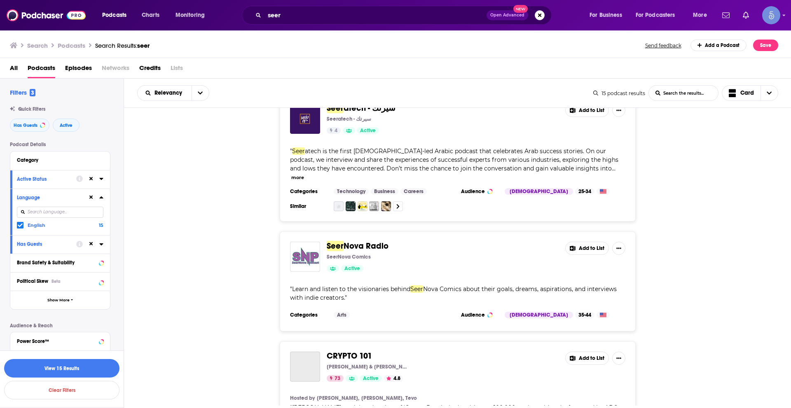
scroll to position [288, 0]
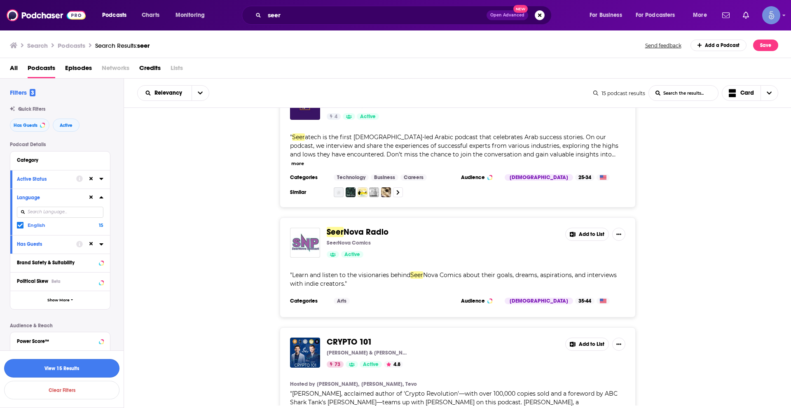
click at [103, 362] on button "View 15 Results" at bounding box center [61, 368] width 115 height 19
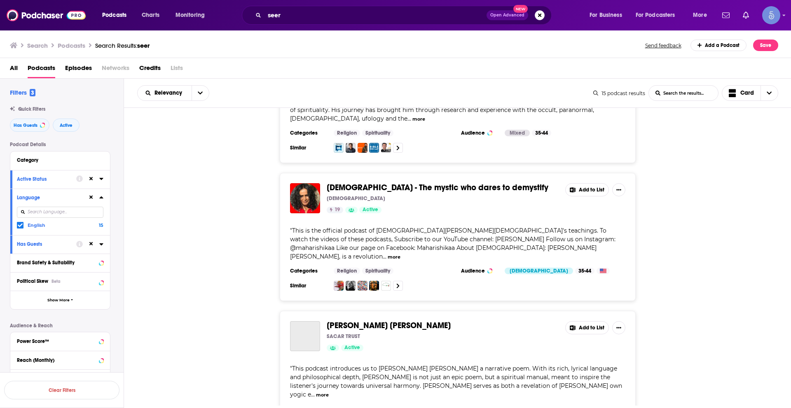
scroll to position [1667, 0]
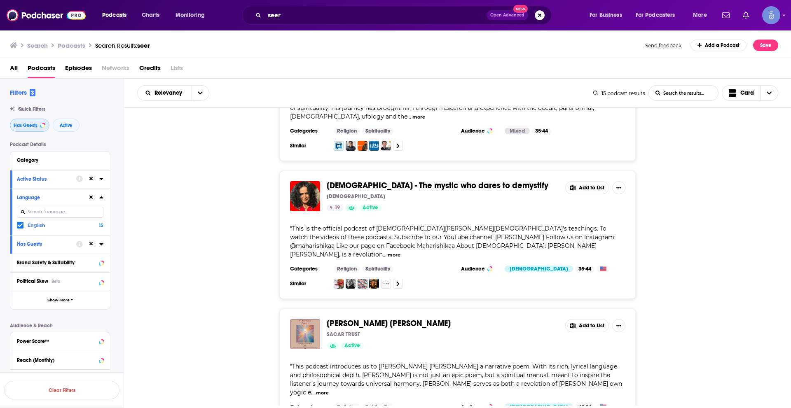
click at [41, 121] on button "Has Guests" at bounding box center [30, 125] width 40 height 13
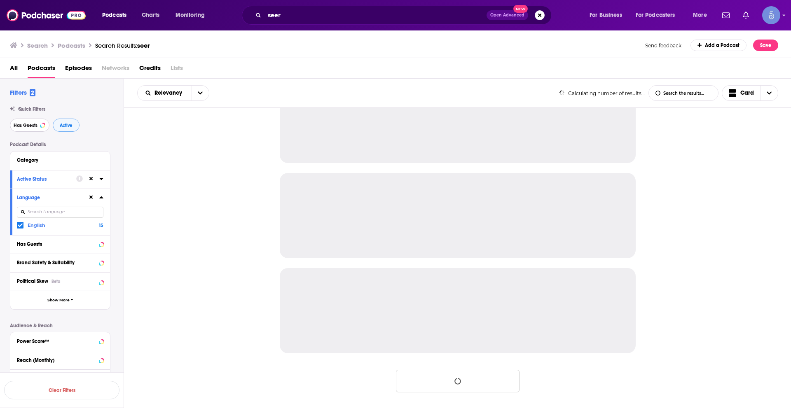
scroll to position [705, 0]
click at [68, 121] on button "Active" at bounding box center [66, 125] width 27 height 13
click at [90, 196] on icon at bounding box center [91, 197] width 4 height 5
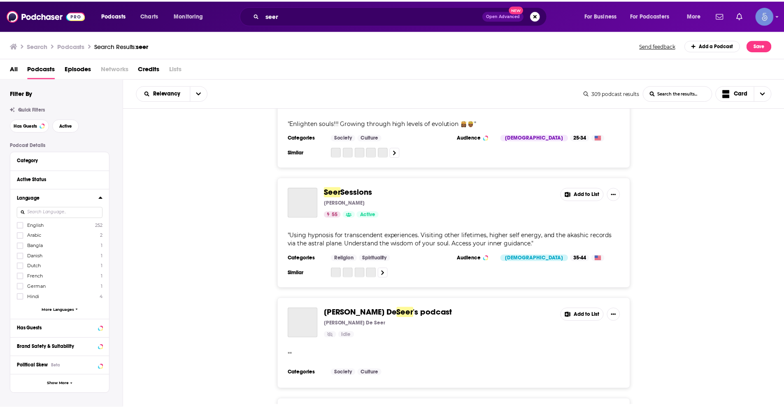
scroll to position [2271, 0]
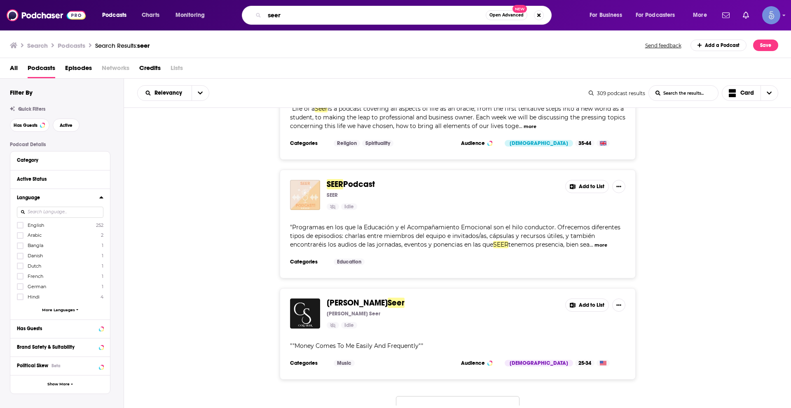
click at [322, 16] on input "seer" at bounding box center [374, 15] width 221 height 13
paste input "Hermitix"
type input "Hermitix"
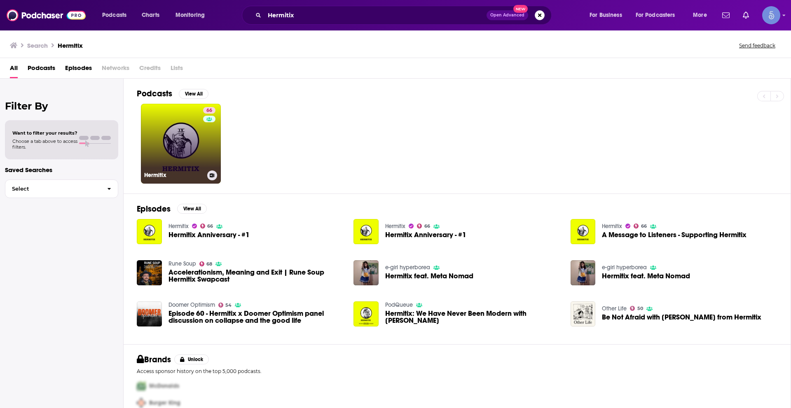
click at [180, 147] on link "66 Hermitix" at bounding box center [181, 144] width 80 height 80
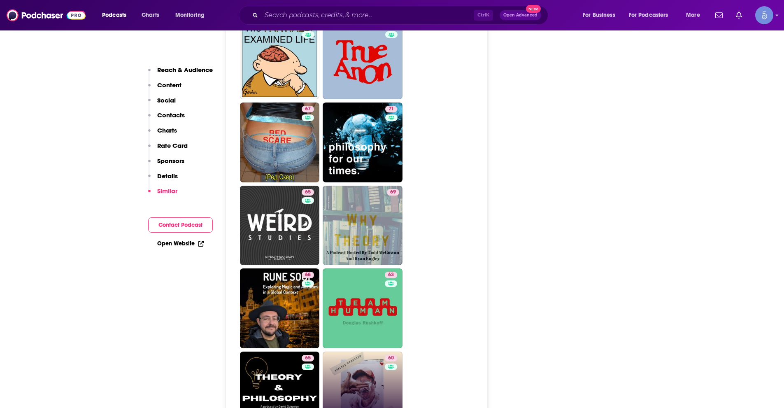
scroll to position [1770, 0]
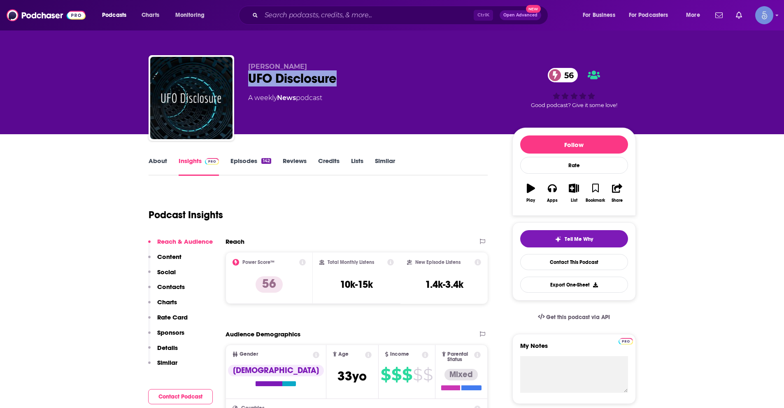
drag, startPoint x: 249, startPoint y: 75, endPoint x: 362, endPoint y: 77, distance: 113.2
click at [355, 78] on div "UFO Disclosure 56" at bounding box center [373, 78] width 251 height 16
copy h2 "UFO Disclosure"
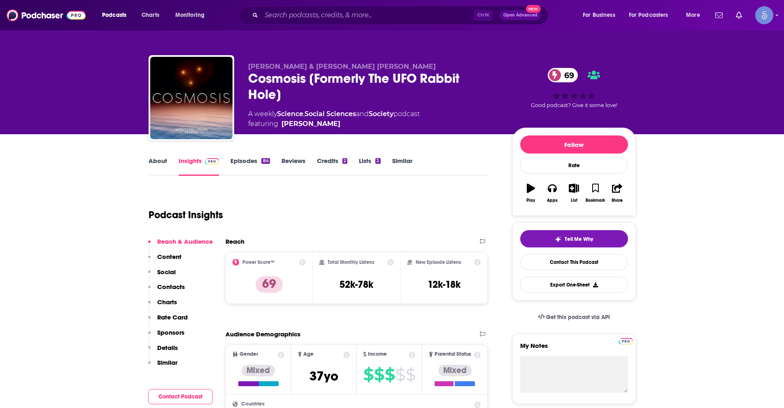
click at [150, 161] on link "About" at bounding box center [158, 166] width 19 height 19
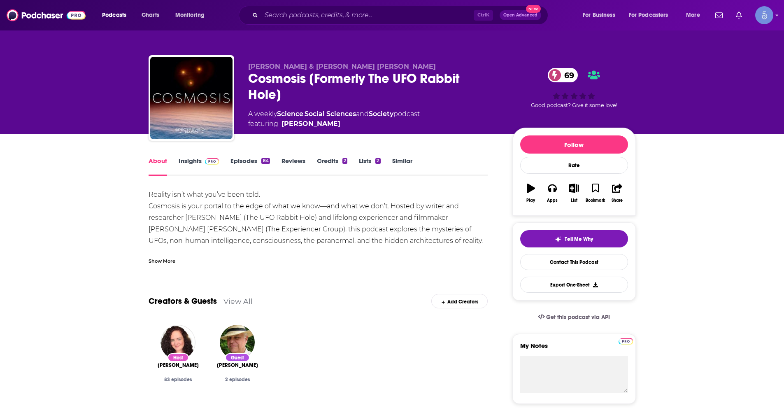
click at [184, 255] on div "Show More" at bounding box center [319, 258] width 340 height 14
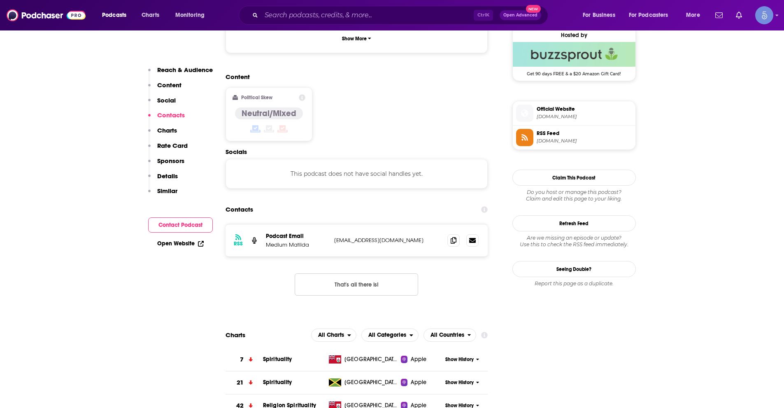
scroll to position [618, 0]
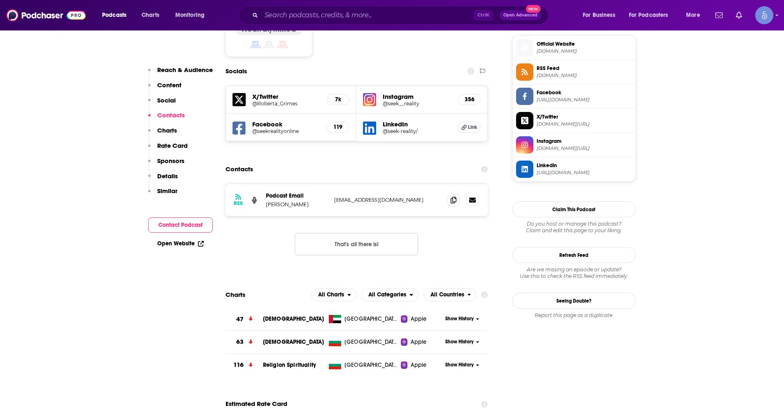
scroll to position [659, 0]
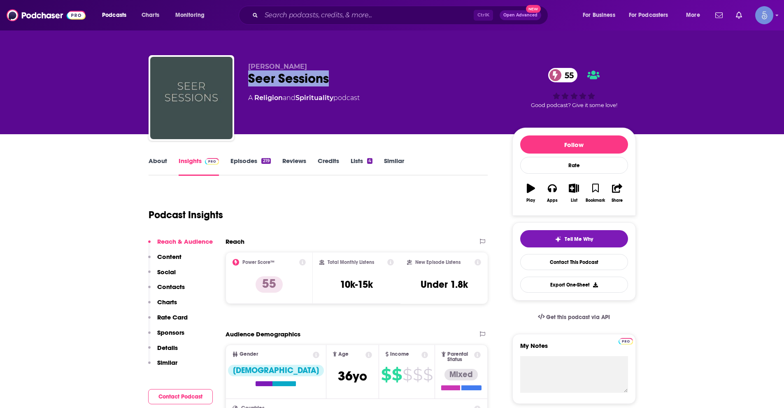
drag, startPoint x: 251, startPoint y: 77, endPoint x: 333, endPoint y: 85, distance: 82.3
click at [333, 85] on div "Seer Sessions 55" at bounding box center [373, 78] width 251 height 16
copy h2 "Seer Sessions"
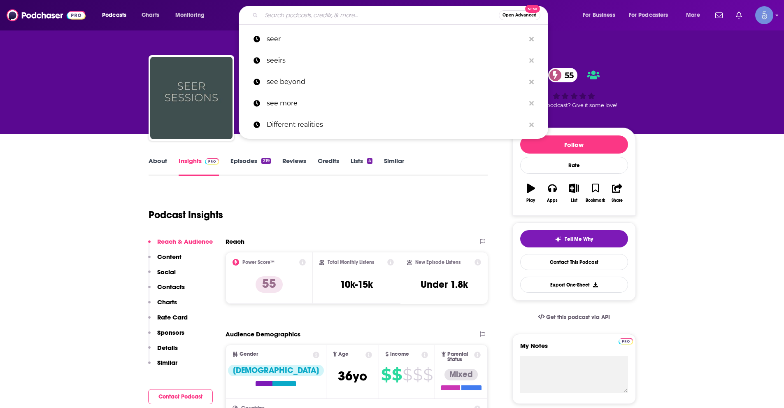
click at [331, 19] on input "Search podcasts, credits, & more..." at bounding box center [380, 15] width 238 height 13
paste input "Weird Studies"
type input "Weird Studies"
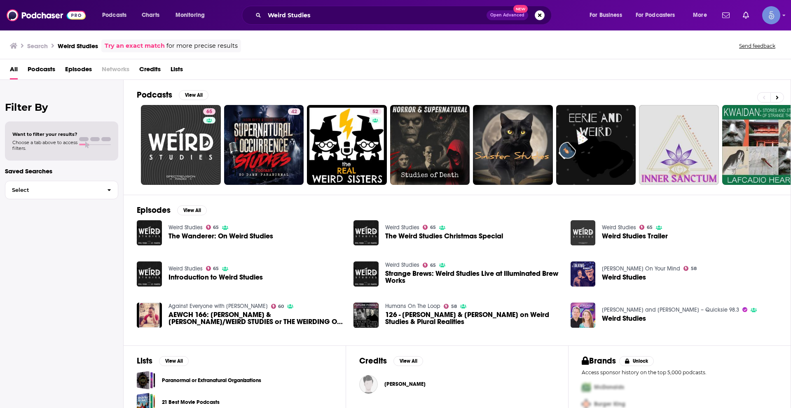
click at [135, 118] on div "Podcasts View All 65 42 52 + 225 Episodes View All Weird Studies 65 The Wandere…" at bounding box center [457, 245] width 667 height 330
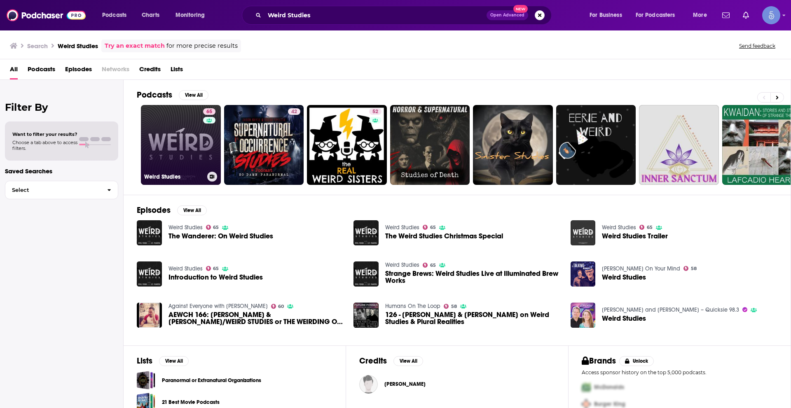
click at [168, 134] on link "65 Weird Studies" at bounding box center [181, 145] width 80 height 80
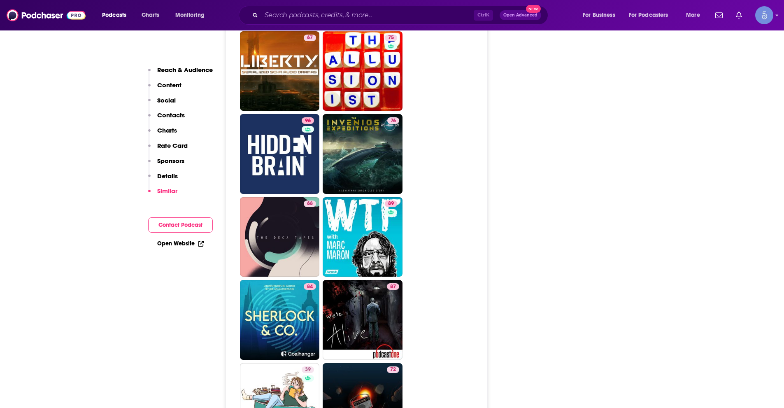
scroll to position [3088, 0]
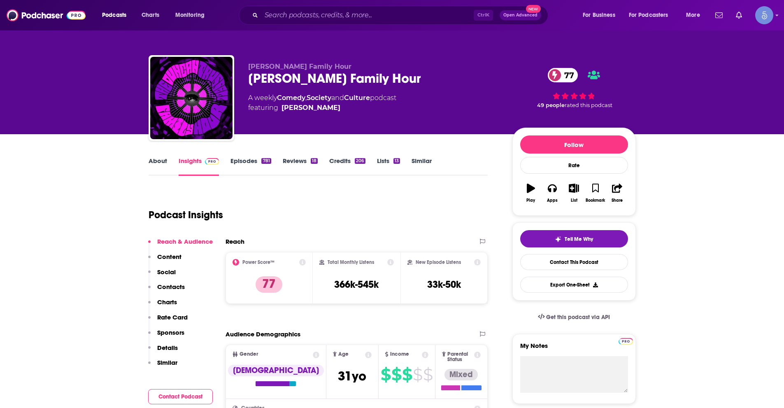
click at [158, 162] on link "About" at bounding box center [158, 166] width 19 height 19
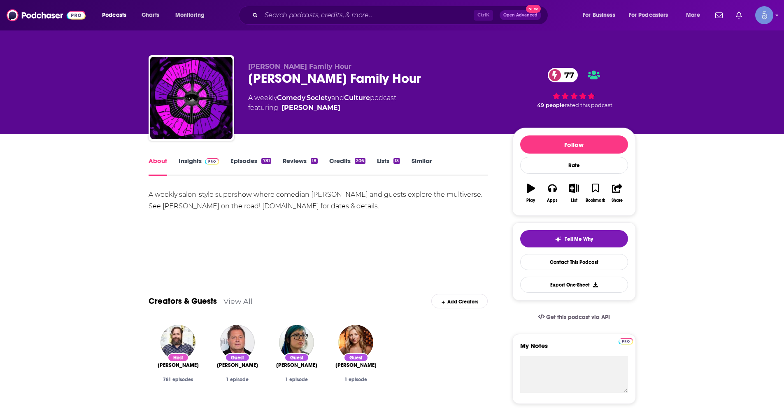
click at [191, 163] on link "Insights" at bounding box center [199, 166] width 41 height 19
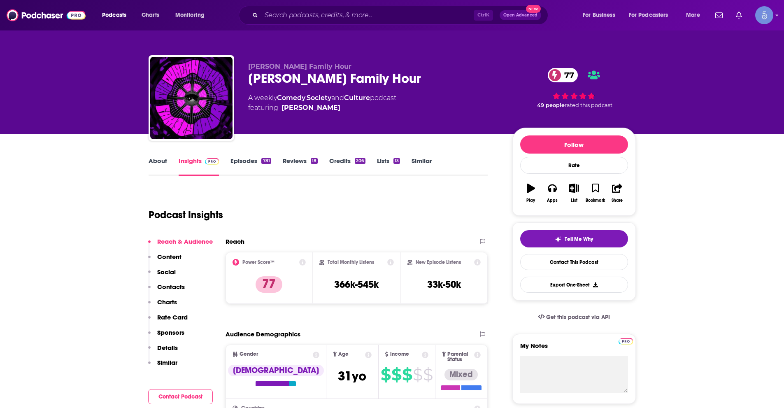
drag, startPoint x: 252, startPoint y: 77, endPoint x: 417, endPoint y: 77, distance: 165.1
click at [417, 77] on div "[PERSON_NAME] Family Hour 77" at bounding box center [373, 78] width 251 height 16
copy h2 "[PERSON_NAME] Family Hour"
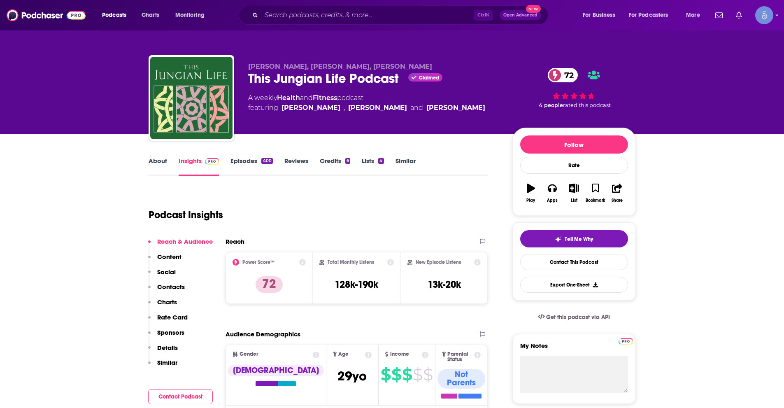
click at [152, 162] on link "About" at bounding box center [158, 166] width 19 height 19
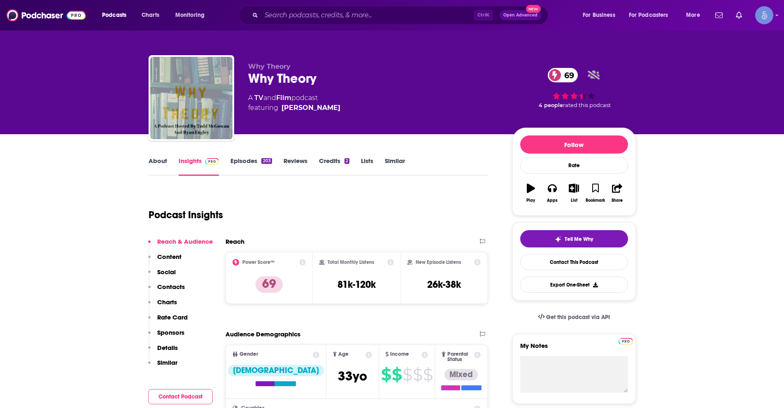
click at [161, 161] on link "About" at bounding box center [158, 166] width 19 height 19
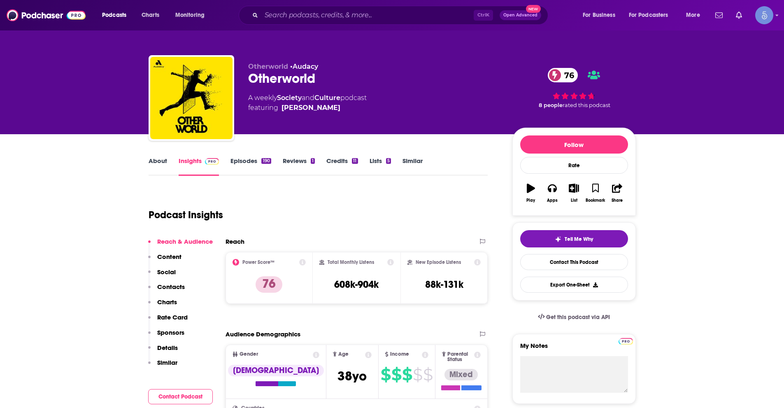
click at [157, 160] on link "About" at bounding box center [158, 166] width 19 height 19
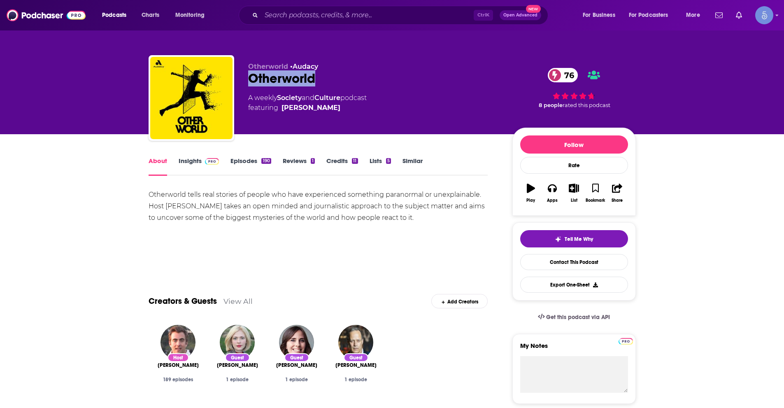
drag, startPoint x: 250, startPoint y: 77, endPoint x: 321, endPoint y: 82, distance: 70.5
click at [321, 82] on div "Otherworld 76" at bounding box center [373, 78] width 251 height 16
copy h1 "Otherworld"
click at [197, 160] on link "Insights" at bounding box center [199, 166] width 41 height 19
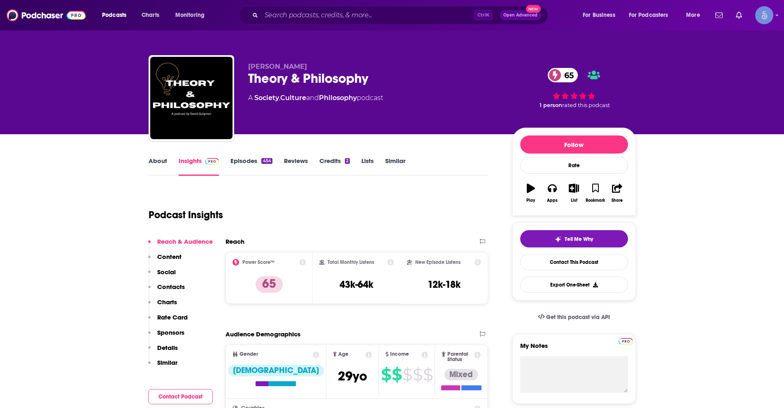
click at [156, 169] on link "About" at bounding box center [158, 166] width 19 height 19
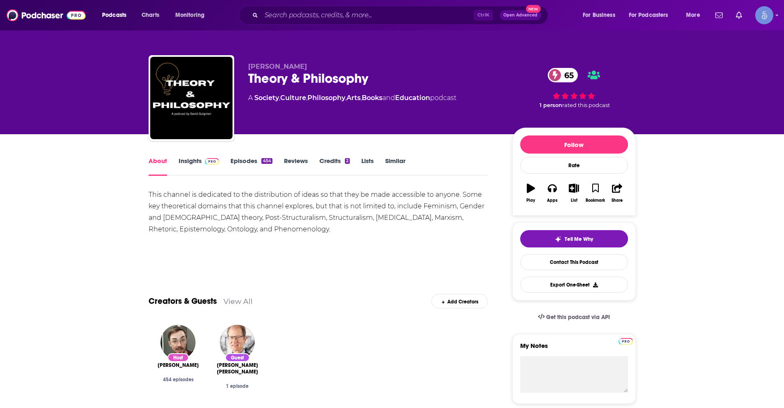
click at [191, 162] on link "Insights" at bounding box center [199, 166] width 41 height 19
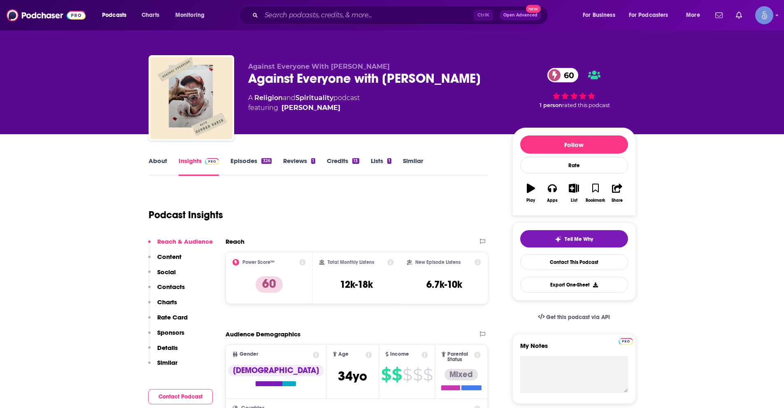
click at [160, 160] on link "About" at bounding box center [158, 166] width 19 height 19
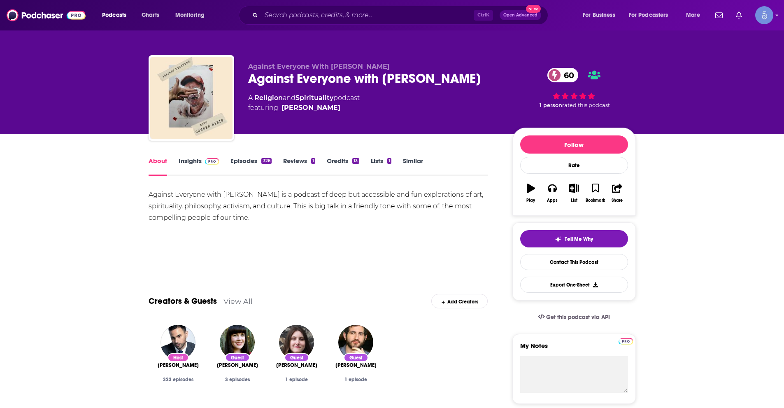
click at [194, 161] on link "Insights" at bounding box center [199, 166] width 41 height 19
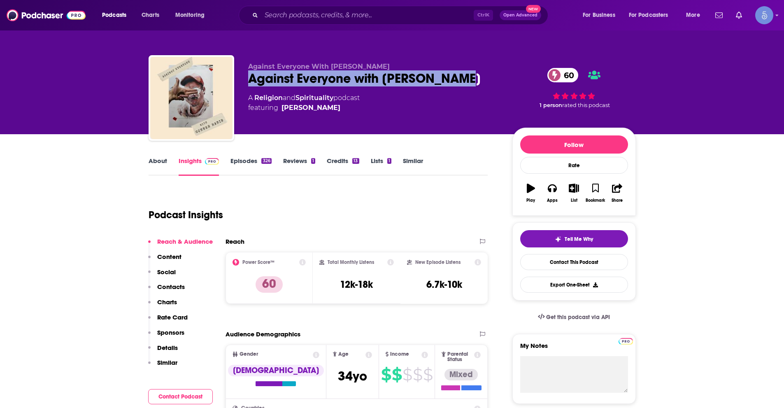
drag, startPoint x: 249, startPoint y: 79, endPoint x: 467, endPoint y: 79, distance: 218.2
click at [467, 79] on div "Against Everyone with Conner Habib 60" at bounding box center [373, 78] width 251 height 16
copy h2 "Against Everyone with Conner Habib"
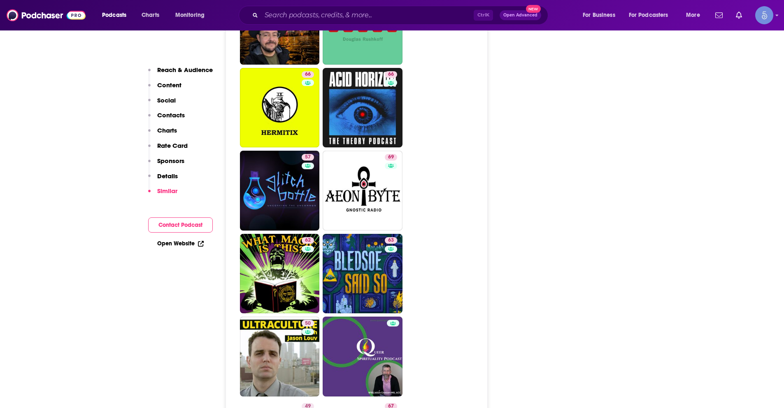
scroll to position [1853, 0]
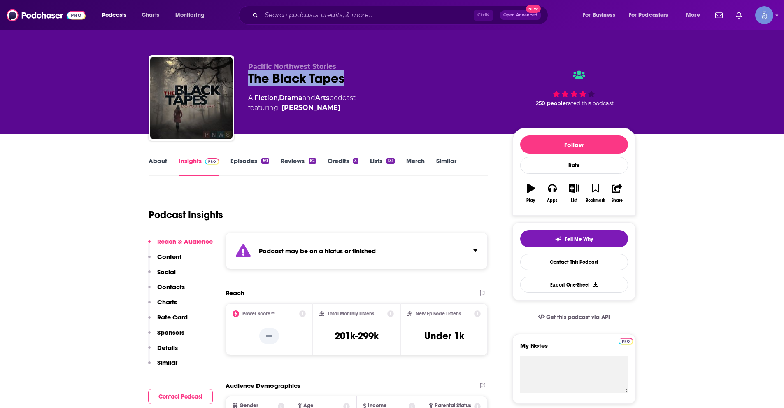
drag, startPoint x: 255, startPoint y: 79, endPoint x: 343, endPoint y: 72, distance: 88.4
click at [343, 72] on div "The Black Tapes" at bounding box center [373, 78] width 251 height 16
copy h2 "The Black Tapes"
click at [156, 162] on link "About" at bounding box center [158, 166] width 19 height 19
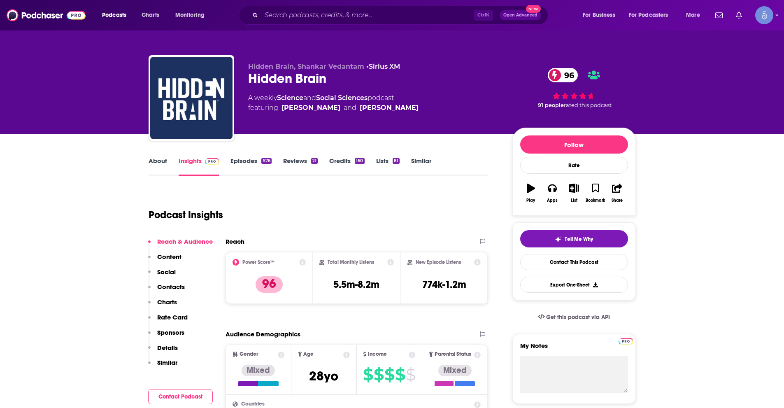
click at [161, 160] on link "About" at bounding box center [158, 166] width 19 height 19
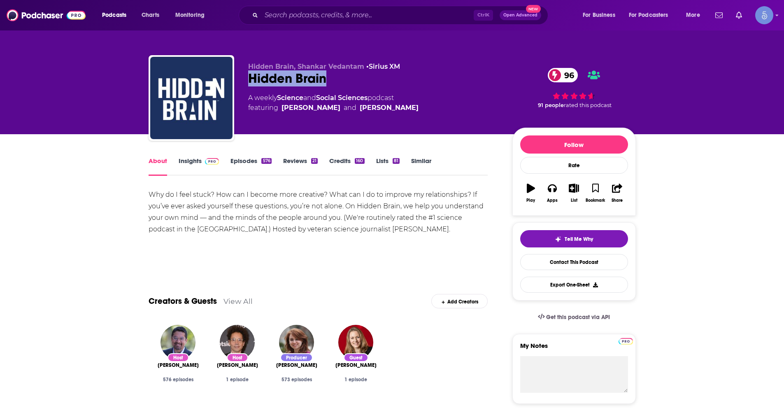
drag, startPoint x: 249, startPoint y: 74, endPoint x: 325, endPoint y: 84, distance: 76.8
click at [325, 84] on div "Hidden Brain 96" at bounding box center [373, 78] width 251 height 16
copy h1 "Hidden Brain"
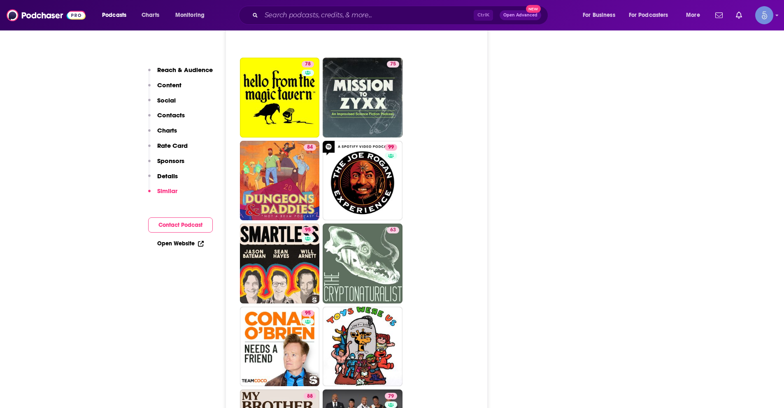
scroll to position [3129, 0]
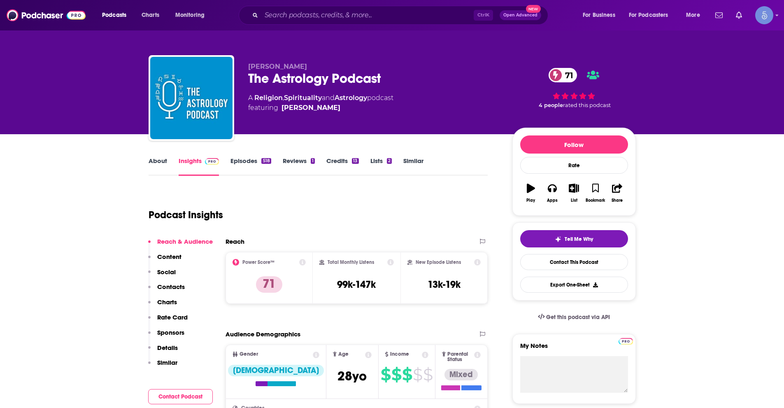
click at [158, 166] on link "About" at bounding box center [158, 166] width 19 height 19
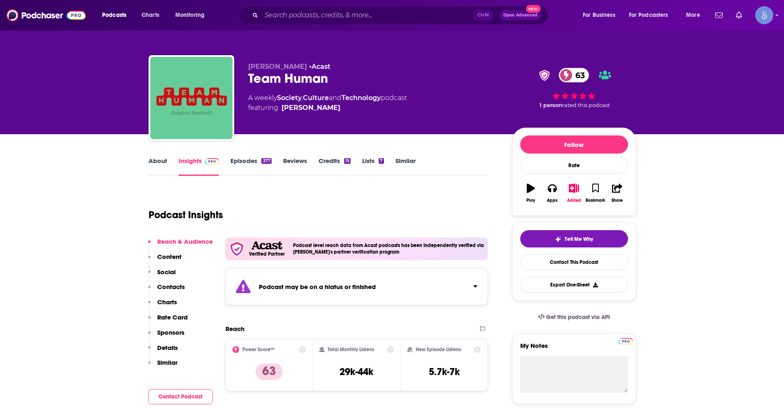
click at [158, 161] on link "About" at bounding box center [158, 166] width 19 height 19
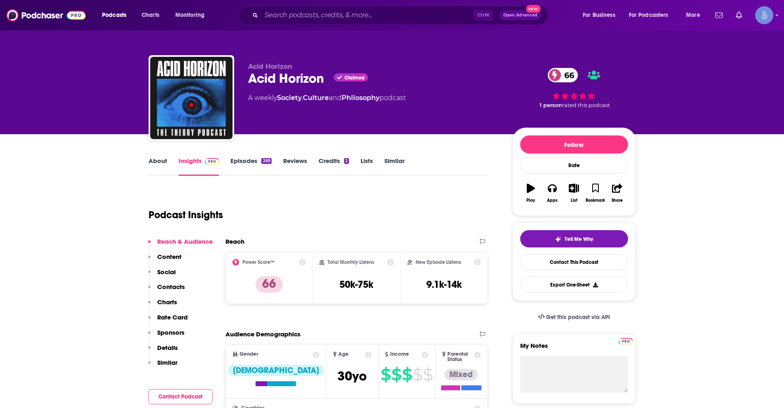
click at [160, 164] on link "About" at bounding box center [158, 166] width 19 height 19
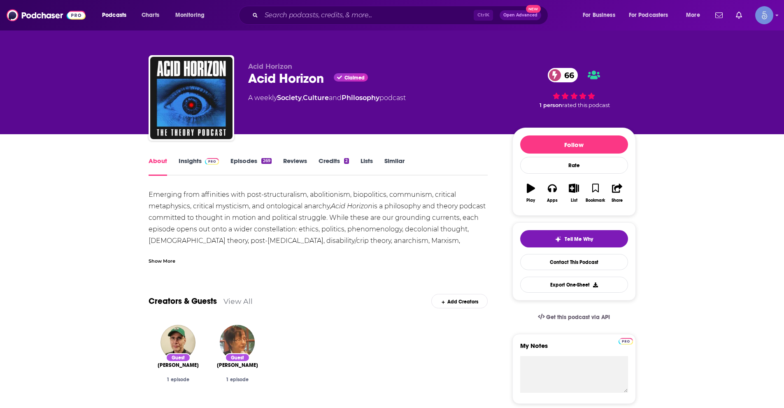
click at [161, 257] on div "Show More" at bounding box center [162, 261] width 27 height 8
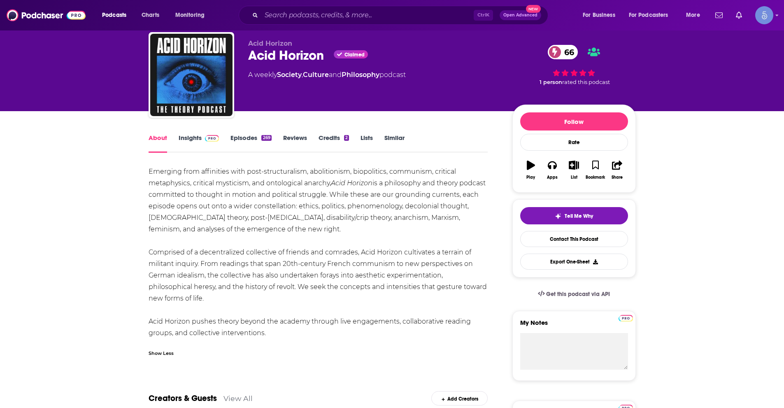
scroll to position [41, 0]
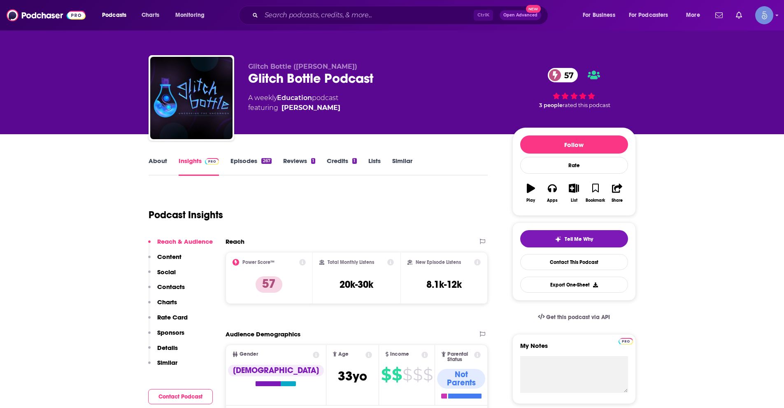
click at [165, 159] on link "About" at bounding box center [158, 166] width 19 height 19
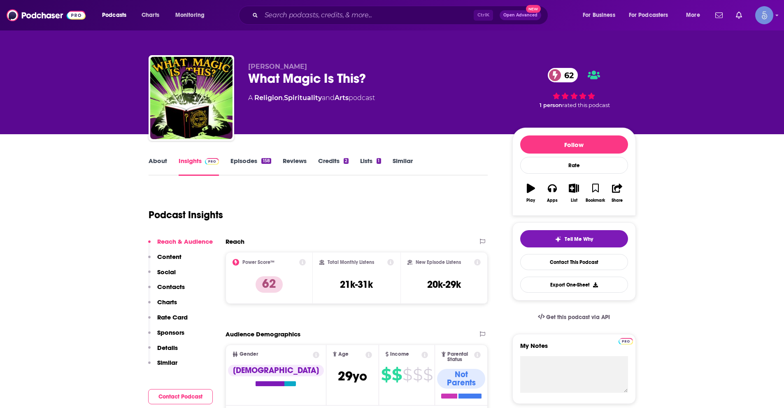
click at [156, 159] on link "About" at bounding box center [158, 166] width 19 height 19
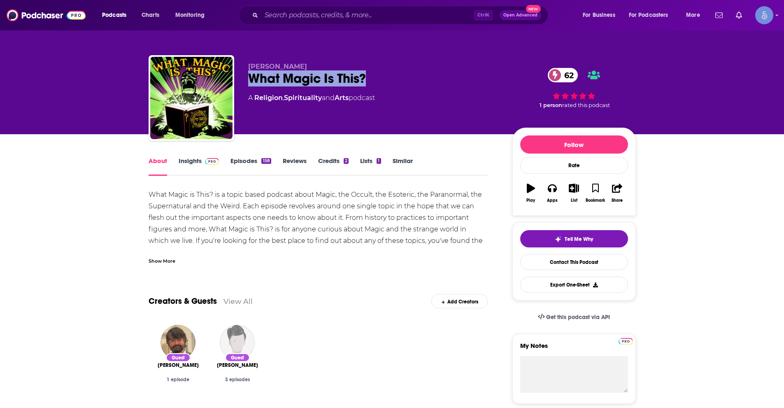
drag, startPoint x: 253, startPoint y: 77, endPoint x: 366, endPoint y: 78, distance: 113.6
click at [366, 78] on div "What Magic Is This? 62" at bounding box center [373, 78] width 251 height 16
copy h1 "What Magic Is This?"
click at [252, 67] on span "Douglas Batchelor" at bounding box center [277, 67] width 59 height 8
drag, startPoint x: 251, startPoint y: 66, endPoint x: 296, endPoint y: 70, distance: 45.4
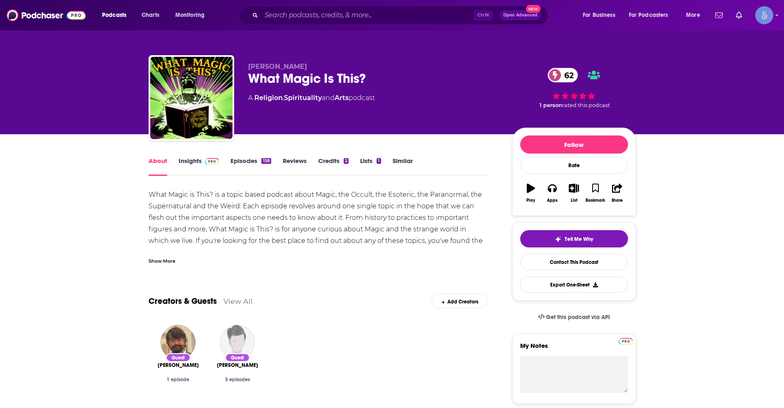
click at [296, 70] on span "Douglas Batchelor" at bounding box center [277, 67] width 59 height 8
copy span "Douglas Batchelor"
click at [189, 166] on link "Insights" at bounding box center [199, 166] width 41 height 19
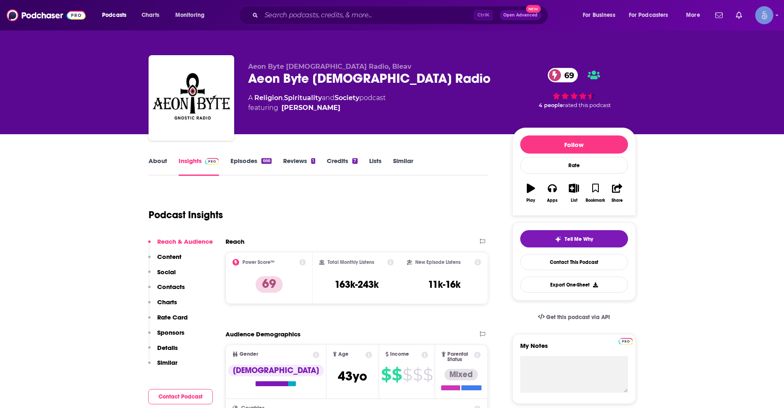
click at [160, 166] on link "About" at bounding box center [158, 166] width 19 height 19
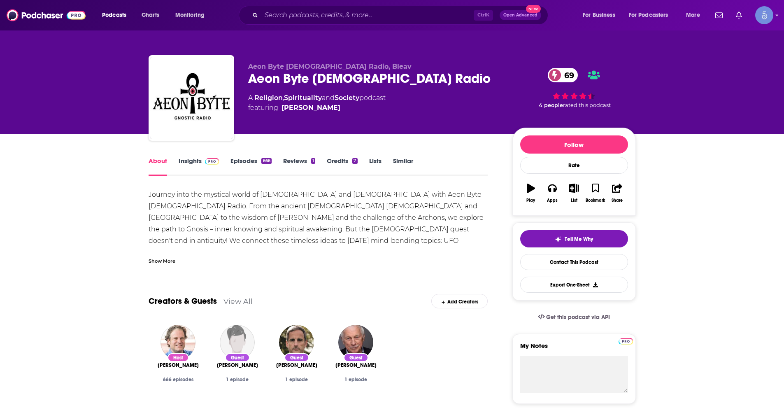
click at [156, 258] on div "Show More" at bounding box center [162, 261] width 27 height 8
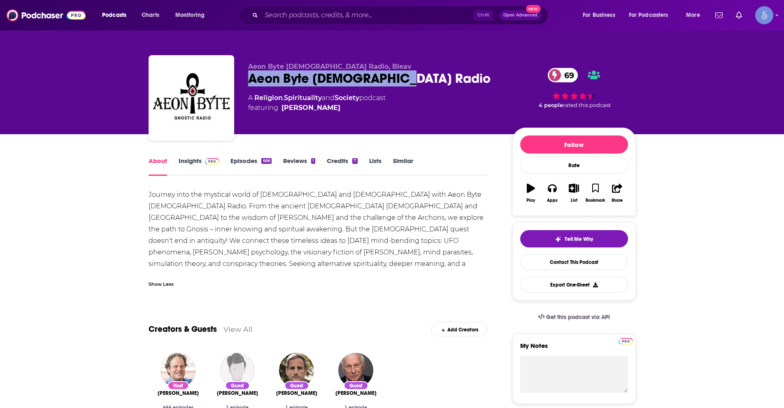
drag, startPoint x: 251, startPoint y: 80, endPoint x: 397, endPoint y: 73, distance: 146.3
click at [397, 73] on div "Aeon Byte [DEMOGRAPHIC_DATA] Radio 69" at bounding box center [373, 78] width 251 height 16
copy h1 "Aeon Byte [DEMOGRAPHIC_DATA] Radio"
